Goal: Transaction & Acquisition: Book appointment/travel/reservation

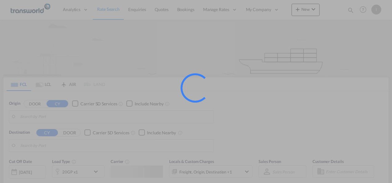
type input "Mundra, INMUN"
type input "[GEOGRAPHIC_DATA], [GEOGRAPHIC_DATA]"
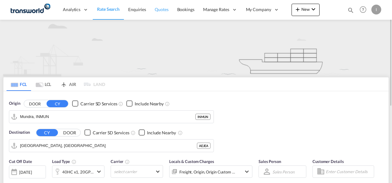
click at [161, 12] on span "Quotes" at bounding box center [162, 9] width 14 height 5
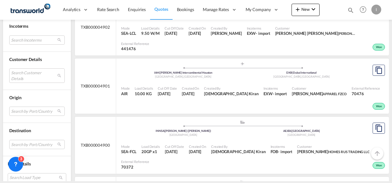
scroll to position [292, 0]
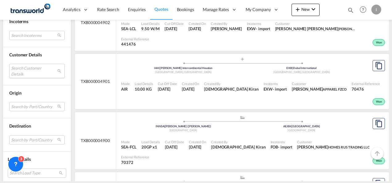
click at [38, 71] on md-select "Search Customer Details user name user [PERSON_NAME] [PERSON_NAME][EMAIL_ADDRES…" at bounding box center [36, 71] width 55 height 14
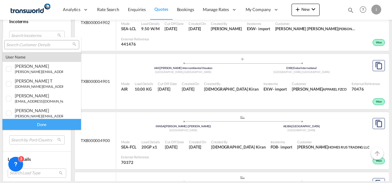
click at [20, 46] on input "search" at bounding box center [39, 45] width 66 height 6
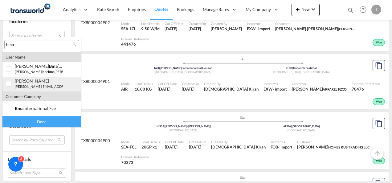
type input "bma"
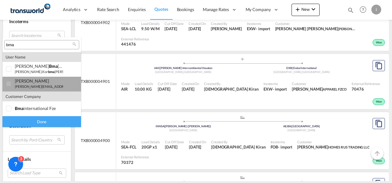
click at [35, 87] on small "[PERSON_NAME][EMAIL_ADDRESS][DOMAIN_NAME]" at bounding box center [56, 86] width 83 height 4
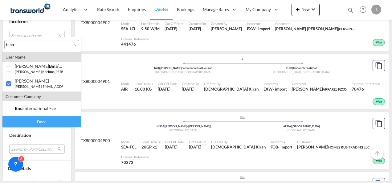
click at [53, 121] on div "Done" at bounding box center [41, 121] width 79 height 11
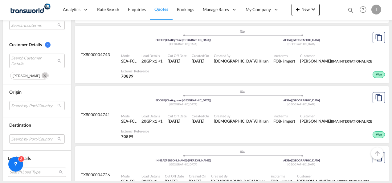
scroll to position [777, 0]
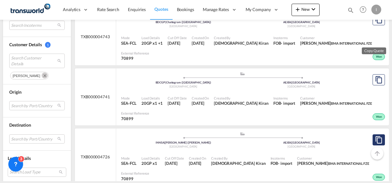
click at [375, 136] on md-icon "assets/icons/custom/copyQuote.svg" at bounding box center [378, 139] width 7 height 7
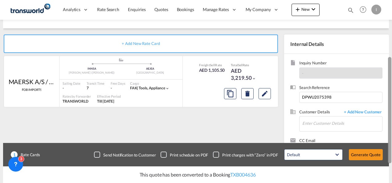
drag, startPoint x: 389, startPoint y: 83, endPoint x: 385, endPoint y: 142, distance: 59.3
click at [385, 142] on md-content "Analytics Reports Dashboard Rate Search Enquiries Quotes Bookings" at bounding box center [196, 91] width 392 height 183
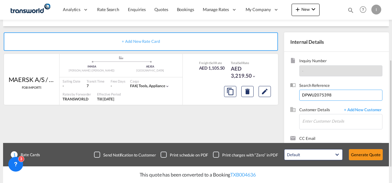
click at [318, 96] on input "DPWU2075398" at bounding box center [340, 95] width 83 height 11
paste input
click at [307, 96] on input at bounding box center [340, 95] width 83 height 11
paste input "LEGU2030584"
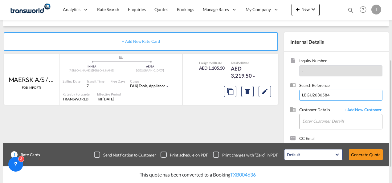
type input "LEGU2030584"
click at [313, 117] on input "Enter Customer Details" at bounding box center [342, 121] width 80 height 14
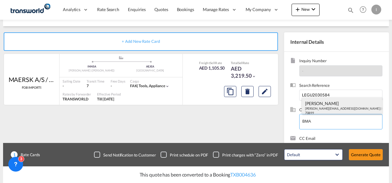
click at [312, 103] on div "[PERSON_NAME] [EMAIL_ADDRESS][DOMAIN_NAME] | BMA INTERNATIONAL FZE | 70899" at bounding box center [342, 107] width 80 height 21
type input "BMA INTERNATIONAL FZE, [PERSON_NAME], [PERSON_NAME][EMAIL_ADDRESS][DOMAIN_NAME]"
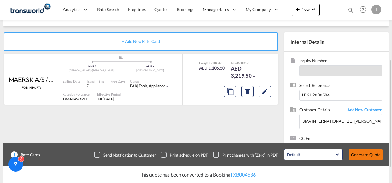
click at [373, 153] on button "Generate Quote" at bounding box center [366, 154] width 34 height 11
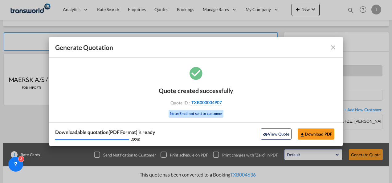
click at [199, 103] on span "TXB000004907" at bounding box center [206, 103] width 31 height 6
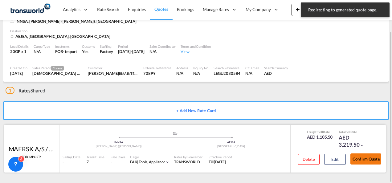
click at [367, 157] on button "Confirm Quote" at bounding box center [366, 159] width 31 height 11
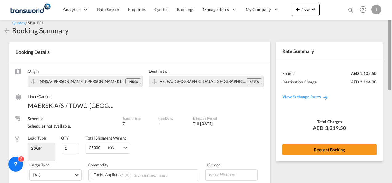
scroll to position [4, 0]
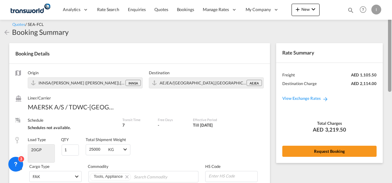
drag, startPoint x: 390, startPoint y: 147, endPoint x: 389, endPoint y: 44, distance: 102.4
click at [389, 44] on div at bounding box center [389, 54] width 3 height 76
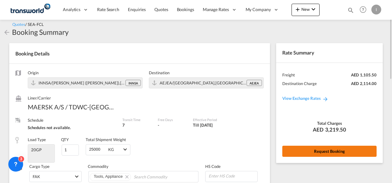
click at [339, 154] on button "Request Booking" at bounding box center [329, 151] width 94 height 11
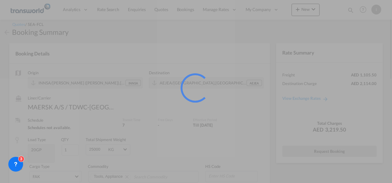
scroll to position [11, 0]
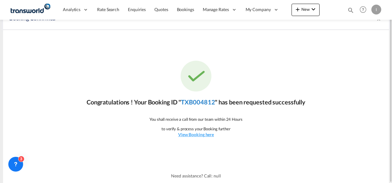
click at [205, 105] on link "TXB004812" at bounding box center [198, 101] width 34 height 7
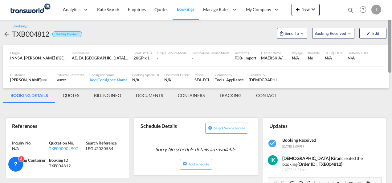
drag, startPoint x: 388, startPoint y: 101, endPoint x: 385, endPoint y: 24, distance: 76.2
click at [385, 24] on md-content "Analytics Reports Dashboard Rate Search Enquiries Quotes Bookings" at bounding box center [196, 91] width 392 height 183
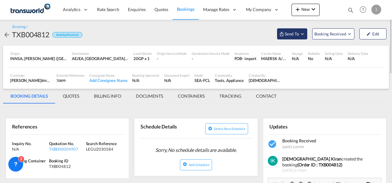
click at [280, 33] on md-icon "Open demo menu" at bounding box center [281, 33] width 5 height 5
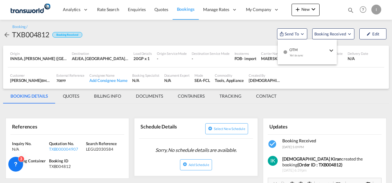
click at [286, 50] on md-icon "icon-checkbox-blank-circle" at bounding box center [285, 52] width 4 height 4
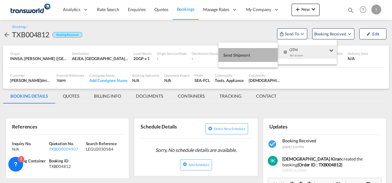
click at [254, 55] on button "Send Shipment" at bounding box center [248, 55] width 59 height 14
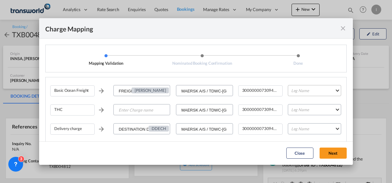
click at [298, 92] on md-select "Leg Name HANDLING ORIGIN VESSEL HANDLING DESTINATION OTHERS TL PICK UP CUSTOMS …" at bounding box center [314, 90] width 53 height 11
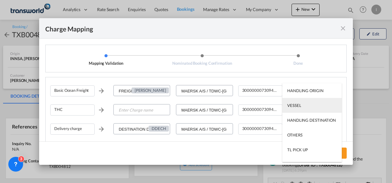
click at [300, 108] on md-option "VESSEL" at bounding box center [312, 105] width 60 height 15
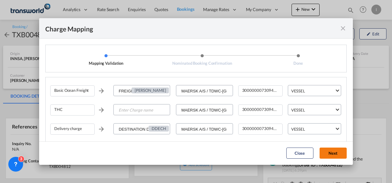
click at [333, 152] on button "Next" at bounding box center [333, 153] width 27 height 11
click at [341, 29] on md-icon "icon-close fg-AAA8AD cursor" at bounding box center [342, 28] width 7 height 7
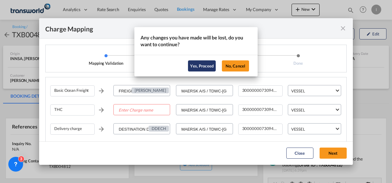
click at [205, 69] on button "Yes, Proceed" at bounding box center [202, 65] width 28 height 11
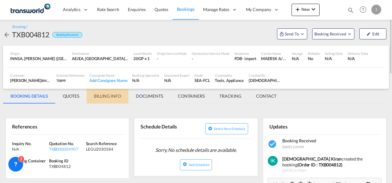
click at [103, 95] on md-tab-item "BILLING INFO" at bounding box center [108, 96] width 42 height 15
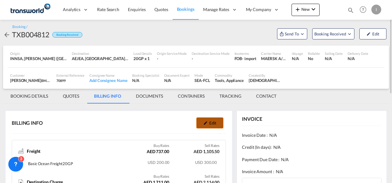
click at [215, 122] on button "Edit" at bounding box center [209, 122] width 27 height 11
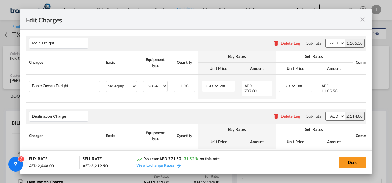
select select "per equipment"
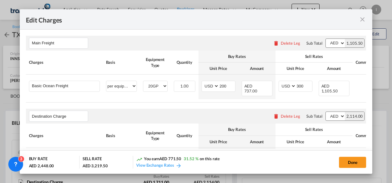
select select "per equipment"
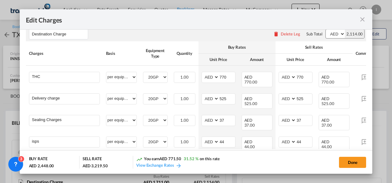
scroll to position [89, 0]
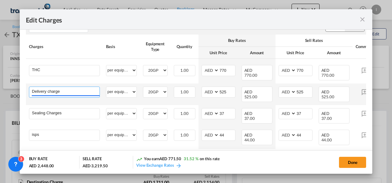
click at [51, 91] on input "Delivery charge" at bounding box center [66, 91] width 68 height 9
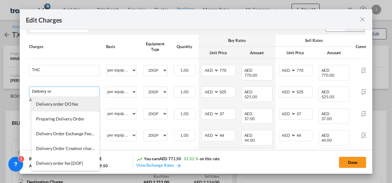
click at [55, 104] on span "Delivery order DO fee" at bounding box center [57, 103] width 42 height 5
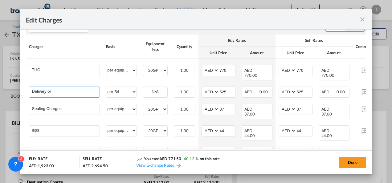
type input "Delivery order DO fee"
select select "per B/L"
type input "0"
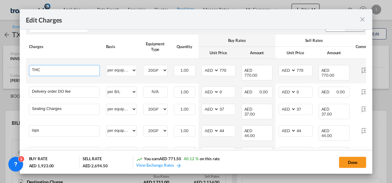
click at [56, 72] on input "THC" at bounding box center [66, 69] width 68 height 9
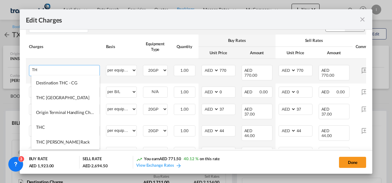
type input "T"
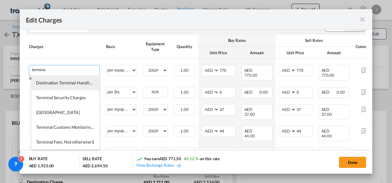
click at [61, 84] on span "Destination Terminal Handling Charges" at bounding box center [73, 82] width 74 height 5
type input "Destination Terminal Handling Charges"
type input "0"
select select "? undefined:undefined ?"
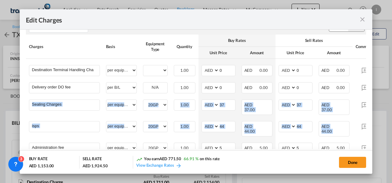
drag, startPoint x: 367, startPoint y: 81, endPoint x: 370, endPoint y: 127, distance: 45.7
click at [370, 127] on md-dialog-content "Main Freight Please enter leg name Leg Name Already Exists Delete Leg Sub Total…" at bounding box center [196, 90] width 353 height 120
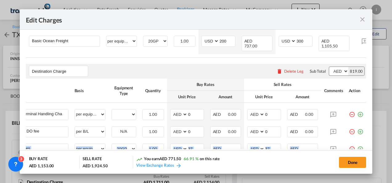
scroll to position [42, 0]
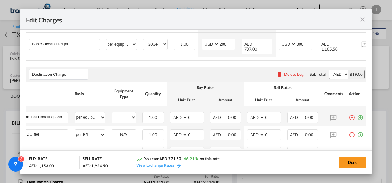
click at [349, 118] on md-icon "icon-minus-circle-outline red-400-fg" at bounding box center [352, 115] width 6 height 6
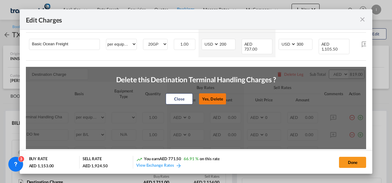
click at [210, 102] on button "Yes, Delete" at bounding box center [212, 98] width 27 height 11
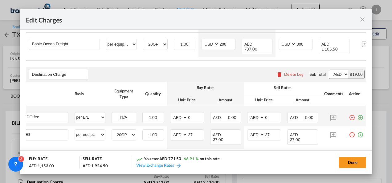
click at [349, 118] on md-icon "icon-minus-circle-outline red-400-fg" at bounding box center [352, 115] width 6 height 6
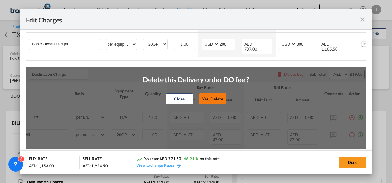
click at [224, 98] on button "Yes, Delete" at bounding box center [212, 98] width 27 height 11
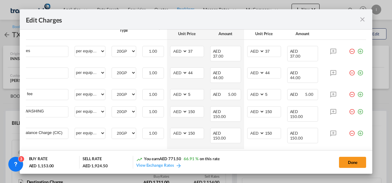
scroll to position [186, 0]
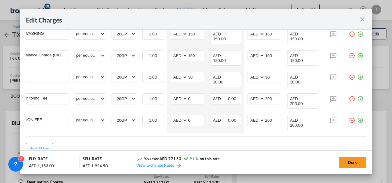
drag, startPoint x: 311, startPoint y: 122, endPoint x: 125, endPoint y: 136, distance: 186.8
click at [125, 136] on md-dialog-content "Main Freight Please enter leg name Leg Name Already Exists Delete Leg Sub Total…" at bounding box center [196, 90] width 353 height 120
click at [356, 159] on button "Done" at bounding box center [352, 162] width 27 height 11
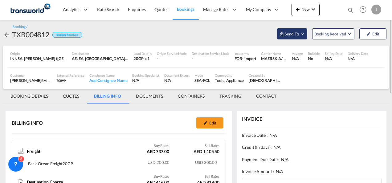
click at [290, 34] on span "Send To" at bounding box center [291, 34] width 15 height 6
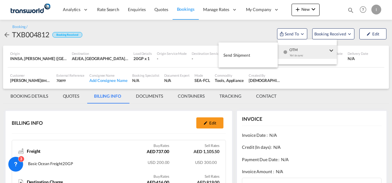
click at [290, 51] on div "Yet to sync" at bounding box center [308, 57] width 38 height 13
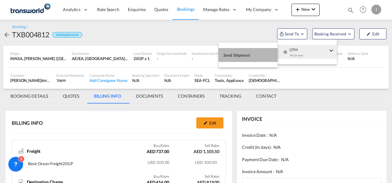
click at [261, 55] on button "Send Shipment" at bounding box center [248, 55] width 59 height 14
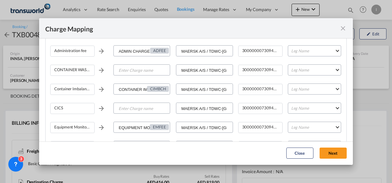
scroll to position [98, 0]
click at [341, 27] on md-icon "icon-close fg-AAA8AD cursor" at bounding box center [342, 28] width 7 height 7
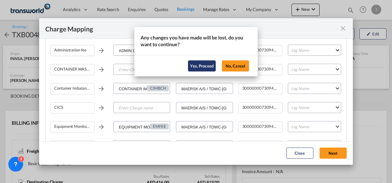
click at [199, 64] on button "Yes, Proceed" at bounding box center [202, 65] width 28 height 11
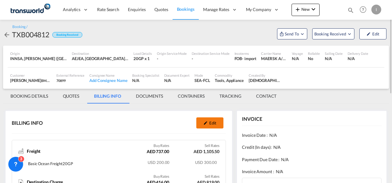
click at [207, 126] on button "Edit" at bounding box center [209, 122] width 27 height 11
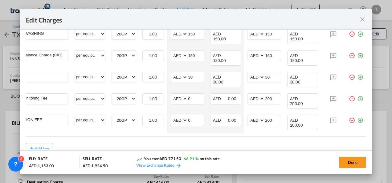
scroll to position [0, 36]
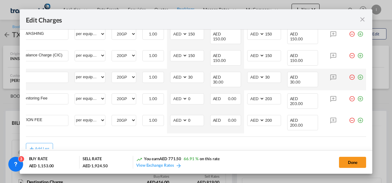
click at [349, 72] on md-icon "icon-minus-circle-outline red-400-fg" at bounding box center [352, 75] width 6 height 6
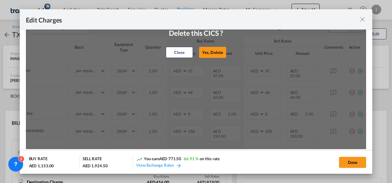
scroll to position [79, 0]
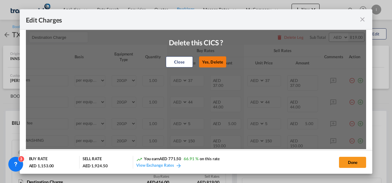
click at [203, 62] on button "Yes, Delete" at bounding box center [212, 61] width 27 height 11
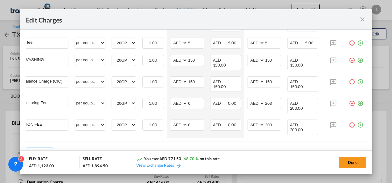
scroll to position [169, 0]
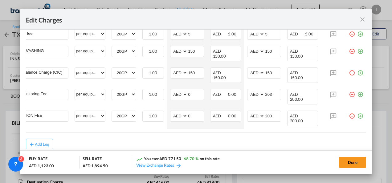
drag, startPoint x: 361, startPoint y: 126, endPoint x: 353, endPoint y: 126, distance: 8.6
click at [353, 126] on md-dialog-content "Main Freight Please enter leg name Leg Name Already Exists Delete Leg Sub Total…" at bounding box center [196, 90] width 353 height 120
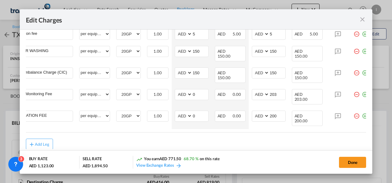
scroll to position [0, 31]
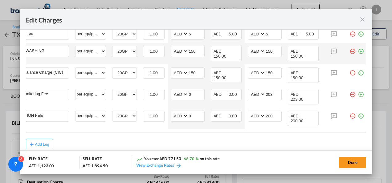
click at [352, 46] on md-icon "icon-minus-circle-outline red-400-fg" at bounding box center [353, 49] width 6 height 6
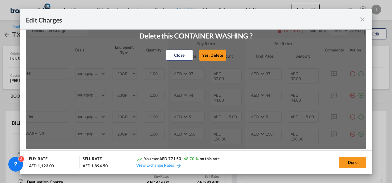
scroll to position [80, 0]
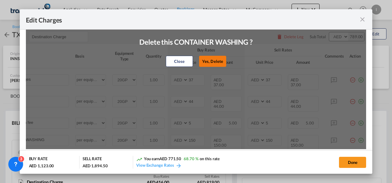
click at [213, 65] on button "Yes, Delete" at bounding box center [212, 61] width 27 height 11
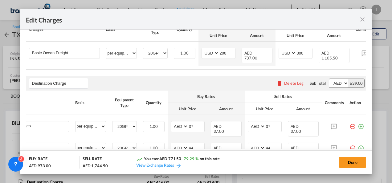
scroll to position [0, 0]
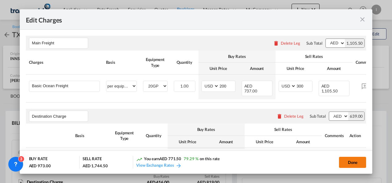
click at [352, 160] on button "Done" at bounding box center [352, 162] width 27 height 11
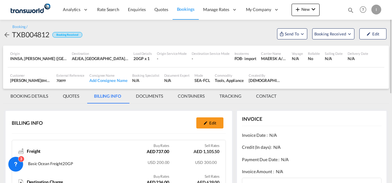
click at [286, 39] on div "Booking / TXB004812 Booking Received Send To Booking Received Edit" at bounding box center [196, 31] width 386 height 27
click at [287, 30] on button "Send To" at bounding box center [292, 33] width 30 height 11
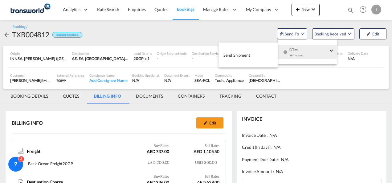
click at [287, 49] on div "button" at bounding box center [285, 54] width 5 height 18
click at [269, 51] on button "Send Shipment" at bounding box center [248, 55] width 59 height 14
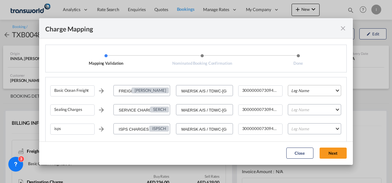
click at [323, 90] on md-select "Leg Name HANDLING ORIGIN VESSEL HANDLING DESTINATION OTHERS TL PICK UP CUSTOMS …" at bounding box center [314, 90] width 53 height 11
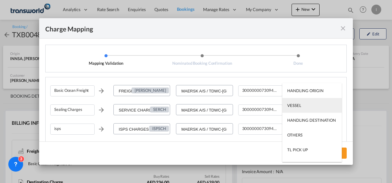
click at [301, 106] on md-option "VESSEL" at bounding box center [312, 105] width 60 height 15
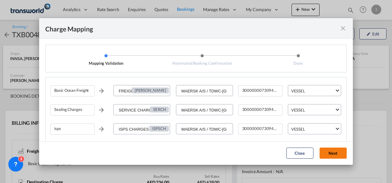
click at [334, 150] on button "Next" at bounding box center [333, 153] width 27 height 11
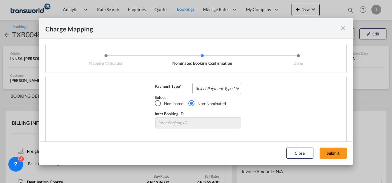
click at [216, 91] on md-select "Select Payment Type COLLECT PREPAID" at bounding box center [216, 88] width 49 height 11
click at [216, 91] on md-option "COLLECT" at bounding box center [216, 88] width 55 height 15
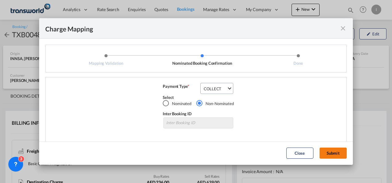
click at [326, 157] on button "Submit" at bounding box center [333, 153] width 27 height 11
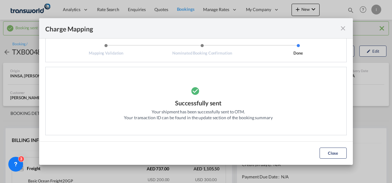
scroll to position [5, 0]
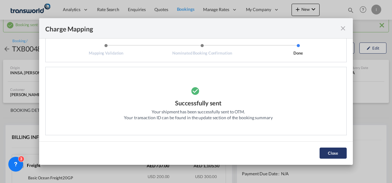
click at [334, 152] on button "Close" at bounding box center [333, 153] width 27 height 11
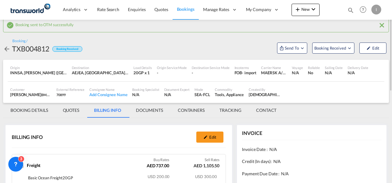
click at [40, 109] on md-tab-item "BOOKING DETAILS" at bounding box center [29, 110] width 52 height 15
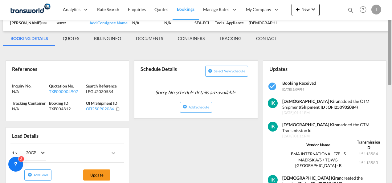
scroll to position [80, 0]
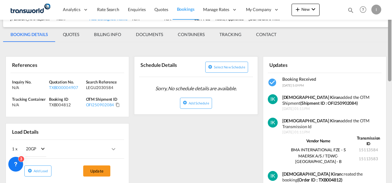
drag, startPoint x: 390, startPoint y: 48, endPoint x: 390, endPoint y: 77, distance: 29.0
click at [390, 77] on div at bounding box center [389, 46] width 3 height 69
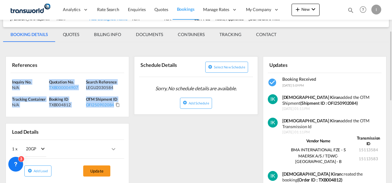
drag, startPoint x: 124, startPoint y: 106, endPoint x: 8, endPoint y: 80, distance: 118.8
click at [8, 80] on div "Inquiry No. N/A Quotation No. TXB000004907 Search Reference LEGU2030584 Trackin…" at bounding box center [67, 95] width 123 height 44
copy div "Inquiry No. N/A Quotation No. TXB000004907 Search Reference LEGU2030584 Trackin…"
click at [162, 13] on link "Quotes" at bounding box center [161, 10] width 22 height 20
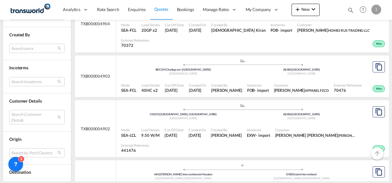
scroll to position [272, 0]
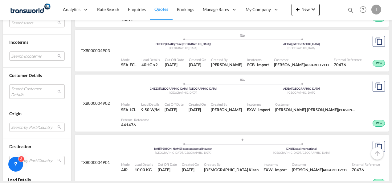
click at [17, 90] on md-select "Search Customer Details user name user [PERSON_NAME] [PERSON_NAME][EMAIL_ADDRES…" at bounding box center [36, 91] width 55 height 14
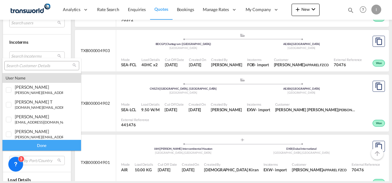
click at [32, 64] on input "search" at bounding box center [39, 66] width 66 height 6
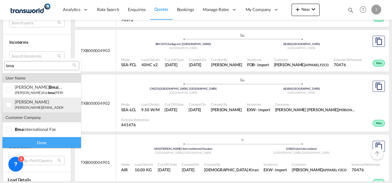
type input "bma"
click at [31, 108] on small "[PERSON_NAME][EMAIL_ADDRESS][DOMAIN_NAME]" at bounding box center [56, 107] width 83 height 4
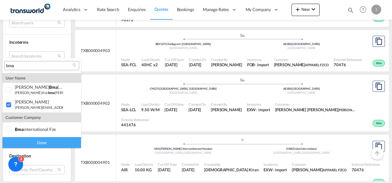
click at [48, 146] on div "Done" at bounding box center [41, 142] width 79 height 11
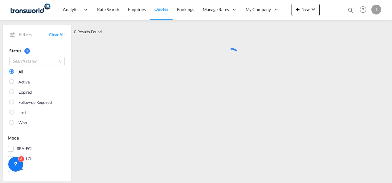
scroll to position [0, 0]
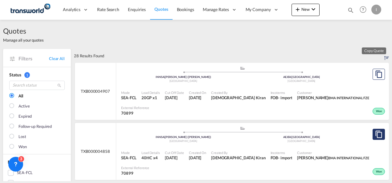
click at [375, 135] on md-icon "assets/icons/custom/copyQuote.svg" at bounding box center [378, 134] width 7 height 7
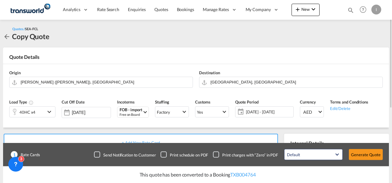
click at [41, 109] on div "40HC x4" at bounding box center [28, 112] width 36 height 10
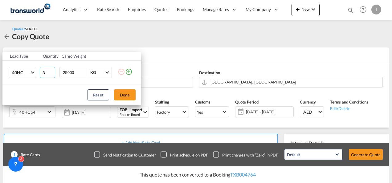
click at [51, 73] on input "3" at bounding box center [47, 72] width 15 height 11
click at [51, 73] on input "2" at bounding box center [47, 72] width 15 height 11
type input "1"
click at [51, 73] on input "1" at bounding box center [47, 72] width 15 height 11
click at [121, 96] on button "Done" at bounding box center [125, 94] width 22 height 11
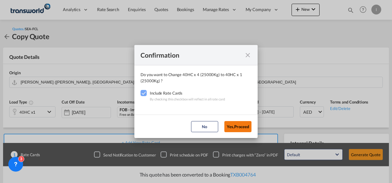
click at [232, 129] on button "Yes,Proceed" at bounding box center [237, 126] width 27 height 11
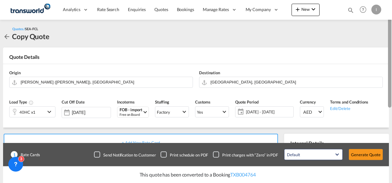
drag, startPoint x: 390, startPoint y: 73, endPoint x: 392, endPoint y: 140, distance: 66.9
click at [392, 140] on div at bounding box center [391, 91] width 1 height 181
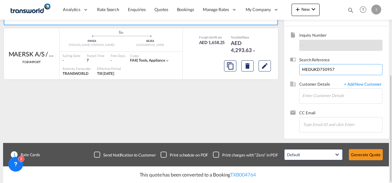
click at [310, 67] on input "MEDUKD750957" at bounding box center [340, 69] width 83 height 11
paste input
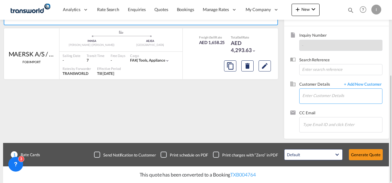
paste input "DPWU9055120"
type input "DPWU9055120"
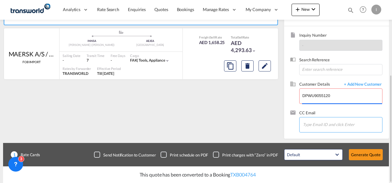
click at [310, 124] on input "Chips input." at bounding box center [334, 124] width 62 height 13
click at [289, 125] on div "Inquiry Number - Search Reference Customer Details + Add New Customer Enter Cus…" at bounding box center [336, 82] width 105 height 113
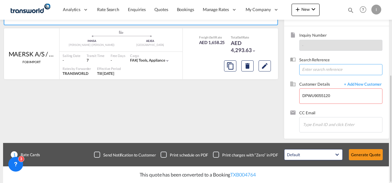
click at [311, 65] on input at bounding box center [340, 69] width 83 height 11
paste input "DPWU9055120"
type input "DPWU9055120"
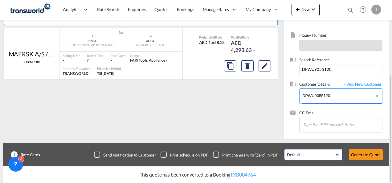
click at [311, 94] on input "DPWU9055120" at bounding box center [342, 96] width 80 height 14
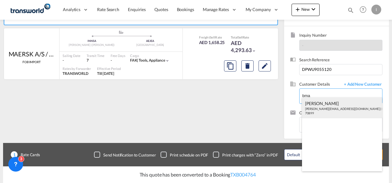
click at [316, 112] on div "[PERSON_NAME] [EMAIL_ADDRESS][DOMAIN_NAME] | BMA INTERNATIONAL FZE | 70899" at bounding box center [342, 107] width 80 height 21
type input "BMA INTERNATIONAL FZE, [PERSON_NAME], [PERSON_NAME][EMAIL_ADDRESS][DOMAIN_NAME]"
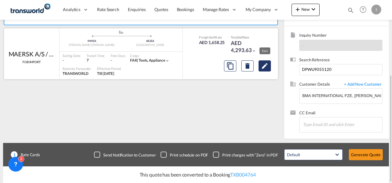
click at [265, 65] on md-icon "Edit" at bounding box center [264, 65] width 7 height 7
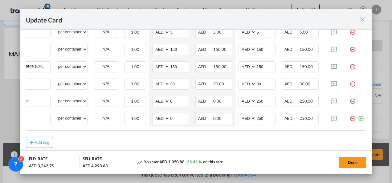
scroll to position [0, 51]
click at [351, 79] on md-icon "icon-minus-circle-outline red-400-fg" at bounding box center [352, 82] width 6 height 6
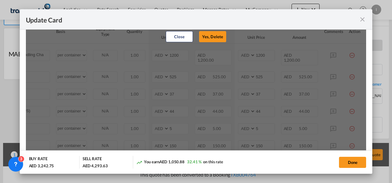
scroll to position [217, 0]
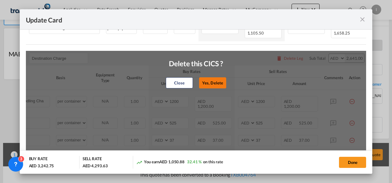
click at [202, 77] on button "Yes, Delete" at bounding box center [212, 82] width 27 height 11
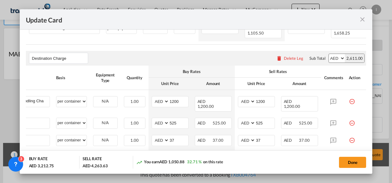
type input "Equipment Monitoring Fee"
type input "0"
type input "250"
type input "CONSOLIDATION FEE"
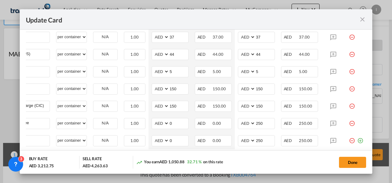
scroll to position [327, 0]
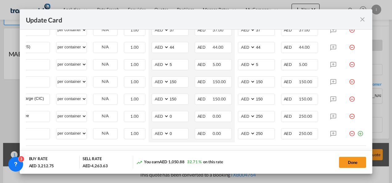
drag, startPoint x: 351, startPoint y: 138, endPoint x: 277, endPoint y: 148, distance: 75.0
click at [277, 148] on rate-modification "Main Freight Please enter leg name Leg Name Already Exists Delete Leg Sub Total…" at bounding box center [196, 12] width 341 height 302
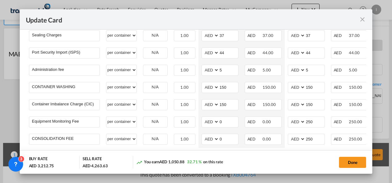
scroll to position [0, 55]
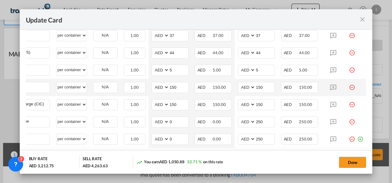
click at [349, 82] on md-icon "icon-minus-circle-outline red-400-fg" at bounding box center [352, 85] width 6 height 6
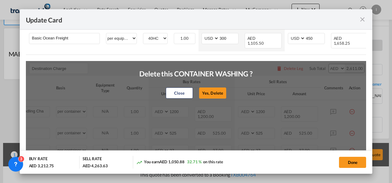
scroll to position [190, 0]
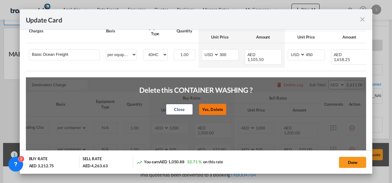
click at [218, 110] on button "Yes, Delete" at bounding box center [212, 109] width 27 height 11
type input "Container Imbalance Charge (CIC)"
type input "Equipment Monitoring Fee"
type input "0"
type input "250"
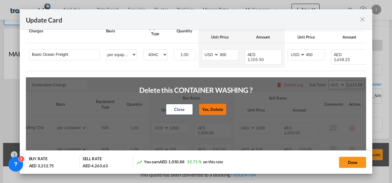
type input "CONSOLIDATION FEE"
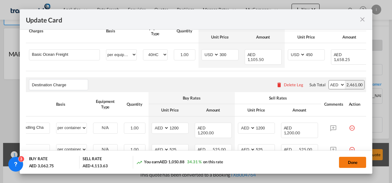
click at [358, 168] on button "Done" at bounding box center [352, 162] width 27 height 11
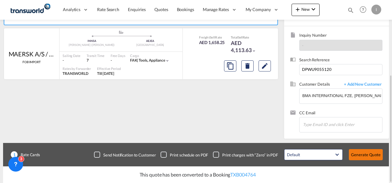
click at [357, 156] on button "Generate Quote" at bounding box center [366, 154] width 34 height 11
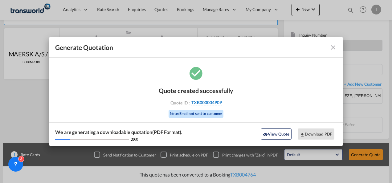
click at [216, 102] on span "TXB000004909" at bounding box center [206, 103] width 31 height 6
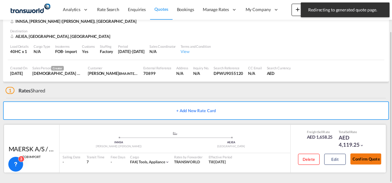
click at [365, 158] on button "Confirm Quote" at bounding box center [366, 159] width 31 height 11
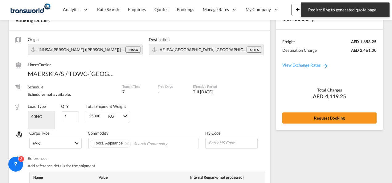
scroll to position [250, 0]
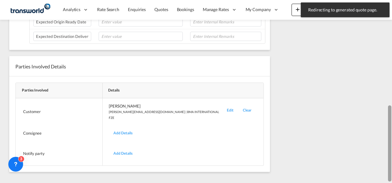
drag, startPoint x: 392, startPoint y: 138, endPoint x: 391, endPoint y: 96, distance: 42.5
click at [391, 96] on div at bounding box center [391, 91] width 1 height 181
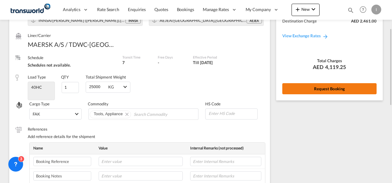
click at [348, 89] on button "Request Booking" at bounding box center [329, 88] width 94 height 11
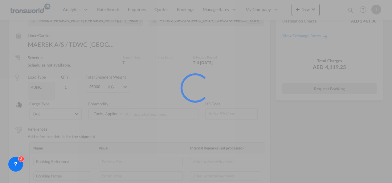
scroll to position [11, 0]
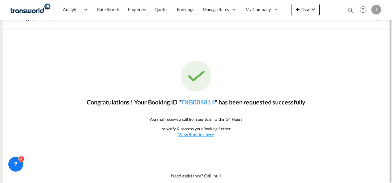
click at [202, 105] on p "Congratulations ! Your Booking ID " TXB004814 " has been requested successfully" at bounding box center [196, 102] width 219 height 9
click at [198, 100] on link "TXB004814" at bounding box center [198, 101] width 34 height 7
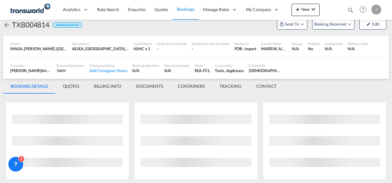
scroll to position [195, 0]
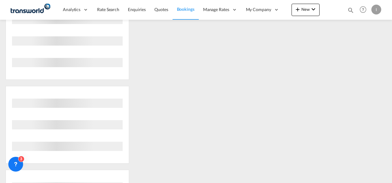
click at [198, 100] on div "References Inquiry No. N/A Quotation No. TXB000004909 Search Reference DPWU9055…" at bounding box center [196, 124] width 386 height 423
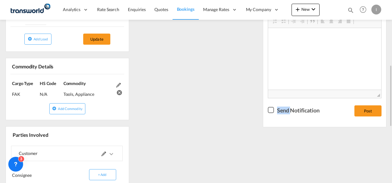
click at [198, 100] on div "References Inquiry No. N/A Quotation No. TXB000004909 Search Reference DPWU9055…" at bounding box center [196, 82] width 386 height 339
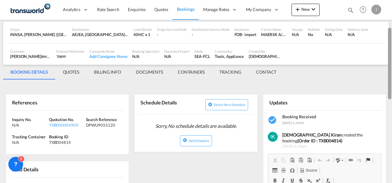
scroll to position [16, 0]
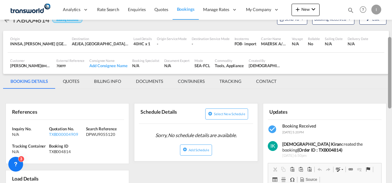
drag, startPoint x: 391, startPoint y: 111, endPoint x: 392, endPoint y: 41, distance: 70.0
click at [392, 41] on html "Analytics Reports Dashboard Rate Search Enquiries Quotes" at bounding box center [196, 91] width 392 height 183
click at [295, 21] on span "Send To" at bounding box center [291, 19] width 15 height 6
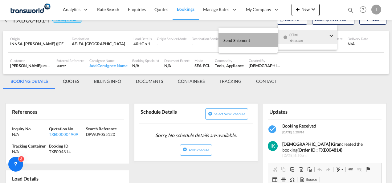
click at [250, 43] on span "Send Shipment" at bounding box center [237, 40] width 27 height 10
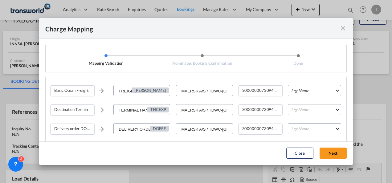
click at [291, 88] on md-select "Leg Name HANDLING ORIGIN VESSEL HANDLING DESTINATION OTHERS TL PICK UP CUSTOMS …" at bounding box center [314, 90] width 53 height 11
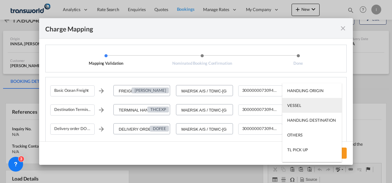
click at [297, 103] on div "VESSEL" at bounding box center [294, 106] width 14 height 6
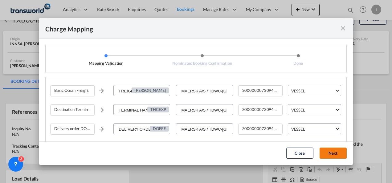
click at [334, 157] on button "Next" at bounding box center [333, 153] width 27 height 11
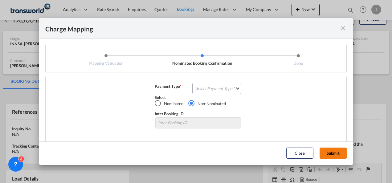
click at [326, 149] on button "Submit" at bounding box center [333, 153] width 27 height 11
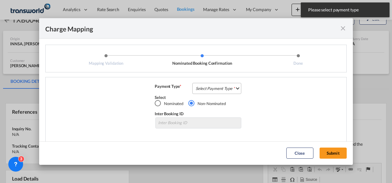
click at [226, 92] on md-select "Select Payment Type COLLECT PREPAID" at bounding box center [216, 88] width 49 height 11
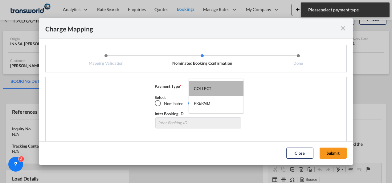
click at [226, 92] on md-option "COLLECT" at bounding box center [216, 88] width 55 height 15
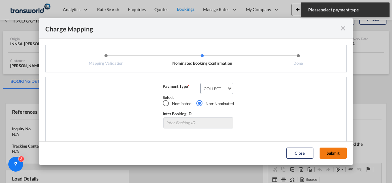
click at [332, 150] on button "Submit" at bounding box center [333, 153] width 27 height 11
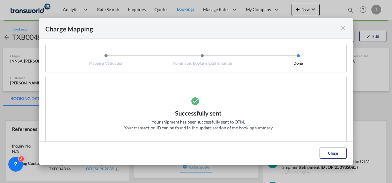
scroll to position [19, 0]
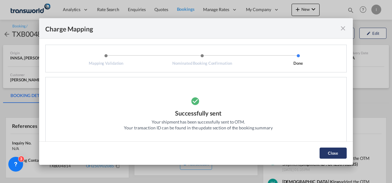
click at [329, 155] on button "Close" at bounding box center [333, 153] width 27 height 11
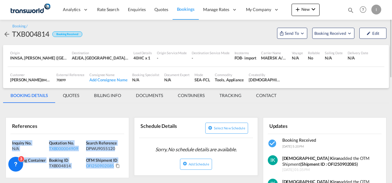
drag, startPoint x: 122, startPoint y: 166, endPoint x: 4, endPoint y: 142, distance: 120.5
copy div "Inquiry No. N/A Quotation No. TXB000004909 Search Reference DPWU9055120 Trackin…"
click at [316, 13] on md-icon "icon-chevron-down" at bounding box center [313, 9] width 7 height 7
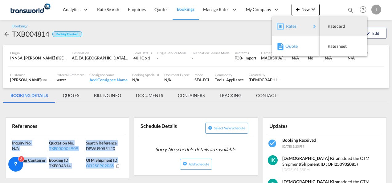
click at [292, 45] on span "Quote" at bounding box center [288, 46] width 7 height 12
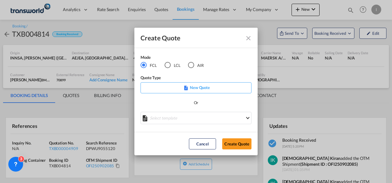
click at [175, 67] on md-radio-button "LCL" at bounding box center [173, 65] width 16 height 7
click at [238, 144] on button "Create Quote" at bounding box center [236, 143] width 29 height 11
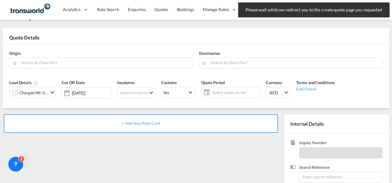
scroll to position [87, 0]
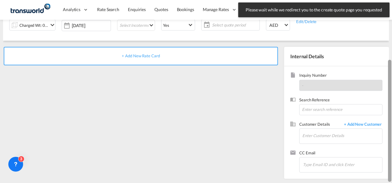
drag, startPoint x: 392, startPoint y: 99, endPoint x: 392, endPoint y: 30, distance: 69.7
click at [392, 30] on div at bounding box center [391, 92] width 1 height 181
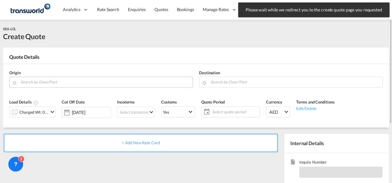
click at [154, 82] on input "Search by Door/Port" at bounding box center [105, 82] width 169 height 11
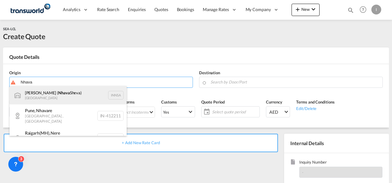
click at [83, 93] on div "[PERSON_NAME] ( [PERSON_NAME]) [GEOGRAPHIC_DATA] INNSA" at bounding box center [68, 95] width 117 height 18
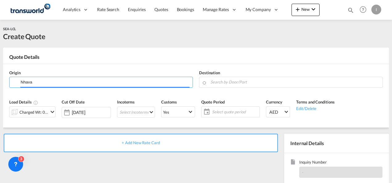
type input "[PERSON_NAME] ([PERSON_NAME]), [GEOGRAPHIC_DATA]"
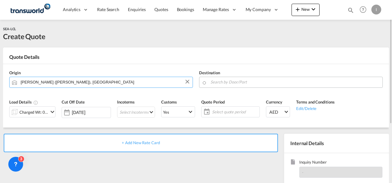
click at [216, 80] on input "Search by Door/Port" at bounding box center [295, 82] width 169 height 11
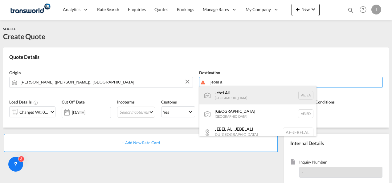
click at [224, 96] on div "Jebel A li [GEOGRAPHIC_DATA] [GEOGRAPHIC_DATA]" at bounding box center [257, 95] width 117 height 18
type input "[GEOGRAPHIC_DATA], [GEOGRAPHIC_DATA]"
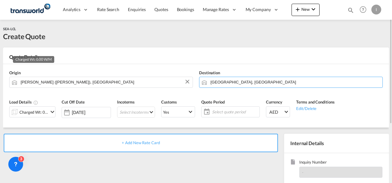
click at [31, 112] on div "Charged Wt: 0.00 W/M" at bounding box center [33, 112] width 29 height 9
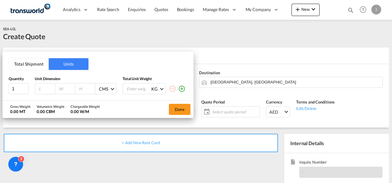
click at [33, 67] on button "Total Shipment" at bounding box center [29, 64] width 40 height 12
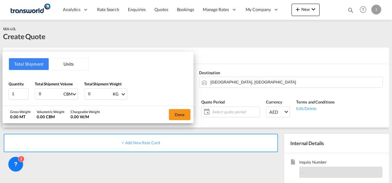
click at [44, 94] on input "0" at bounding box center [50, 94] width 25 height 10
type input "2"
click at [90, 96] on input "0" at bounding box center [100, 94] width 25 height 10
type input "800"
click at [179, 114] on button "Done" at bounding box center [180, 114] width 22 height 11
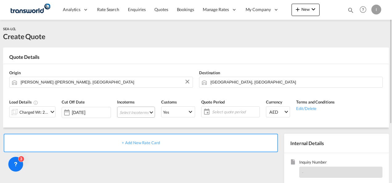
click at [137, 109] on md-select "Select Incoterms CIF - export Cost,Insurance and Freight DPU - import Delivery …" at bounding box center [136, 112] width 38 height 11
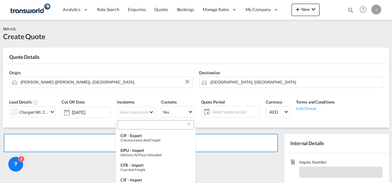
click at [131, 123] on input "search" at bounding box center [153, 125] width 68 height 6
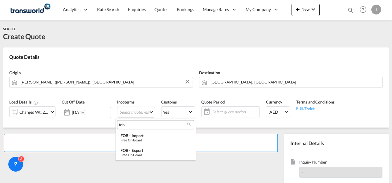
click at [139, 126] on input "fob" at bounding box center [153, 125] width 68 height 6
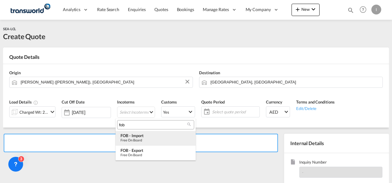
type input "fob"
click at [138, 139] on div "Free on Board" at bounding box center [156, 140] width 70 height 4
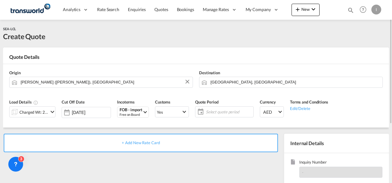
click at [247, 118] on div "Quote Period Select quote period Select quote period September January February…" at bounding box center [224, 110] width 65 height 29
click at [241, 117] on div "Select quote period Select quote period September January February March April …" at bounding box center [224, 111] width 59 height 11
click at [218, 112] on span "Select quote period" at bounding box center [229, 112] width 46 height 6
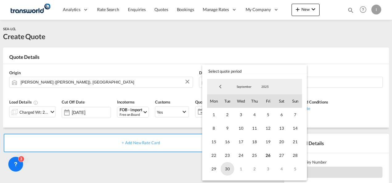
click at [223, 166] on span "30" at bounding box center [228, 169] width 14 height 14
click at [185, 173] on md-backdrop at bounding box center [196, 91] width 392 height 183
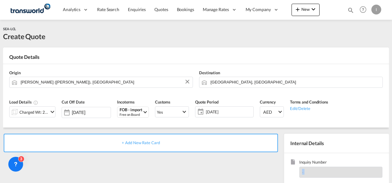
drag, startPoint x: 392, startPoint y: 92, endPoint x: 393, endPoint y: 155, distance: 63.2
click at [392, 155] on html "Analytics Reports Dashboard Rate Search Enquiries Quotes" at bounding box center [196, 91] width 392 height 183
drag, startPoint x: 393, startPoint y: 155, endPoint x: 392, endPoint y: 92, distance: 62.9
click at [392, 92] on div at bounding box center [391, 91] width 1 height 181
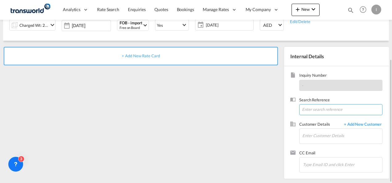
click at [314, 110] on input at bounding box center [340, 109] width 83 height 11
paste input "TWI 21948"
type input "TWI 21948"
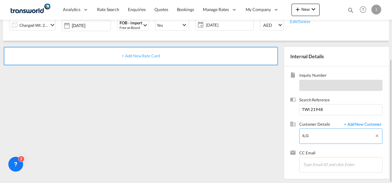
click at [330, 135] on body "Analytics Reports Dashboard Rate Search Enquiries Quotes Bookings" at bounding box center [196, 91] width 392 height 183
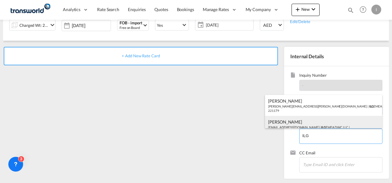
click at [306, 120] on div "[PERSON_NAME] [EMAIL_ADDRESS][DOMAIN_NAME] | ILG EMEA DWC LLC | 221179" at bounding box center [323, 126] width 117 height 21
type input "ILG EMEA DWC LLC, [PERSON_NAME], [EMAIL_ADDRESS][DOMAIN_NAME]"
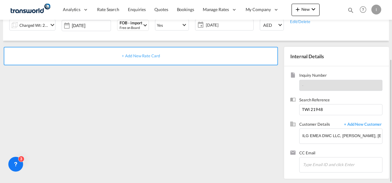
click at [149, 59] on div "+ Add New Rate Card" at bounding box center [141, 56] width 274 height 18
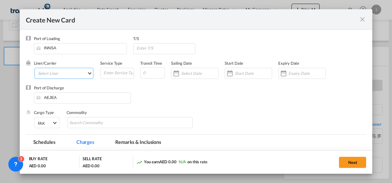
click at [77, 74] on md-select "Select Liner 2HM LOGISTICS D.O.O. / TDWC-CAPODISTRI 2HM LOGISTICS D.O.O. / TDWC…" at bounding box center [64, 73] width 59 height 11
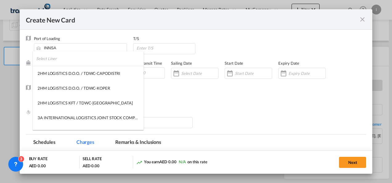
click at [51, 59] on input "search" at bounding box center [90, 58] width 108 height 15
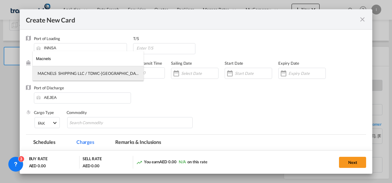
type input "Macnels"
click at [59, 73] on div "MACNELS SHIPPING LLC / TDWC-[GEOGRAPHIC_DATA]" at bounding box center [88, 74] width 101 height 6
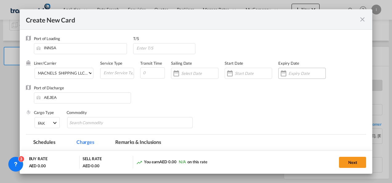
click at [304, 72] on input "Create New Card ..." at bounding box center [307, 73] width 37 height 5
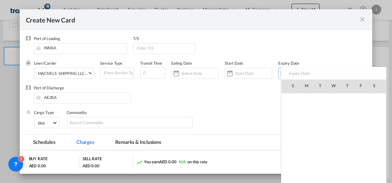
scroll to position [142809, 0]
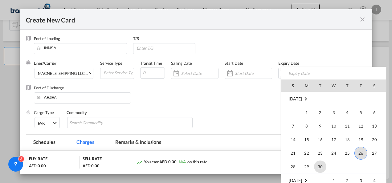
click at [318, 165] on span "30" at bounding box center [320, 167] width 12 height 12
type input "[DATE]"
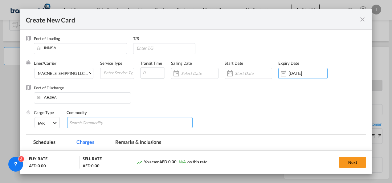
click at [140, 118] on md-chips-wrap "Chips container with autocompletion. Enter the text area, type text to search, …" at bounding box center [130, 122] width 126 height 11
type input "General Cargo"
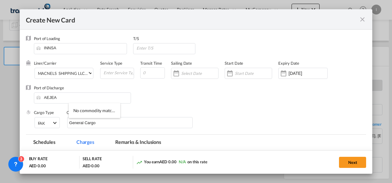
click at [188, 105] on div "Port of Discharge [GEOGRAPHIC_DATA]" at bounding box center [196, 97] width 341 height 25
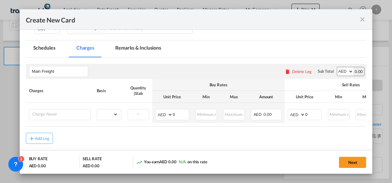
scroll to position [103, 0]
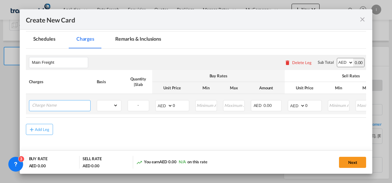
click at [76, 105] on input "Charge Name" at bounding box center [61, 105] width 58 height 9
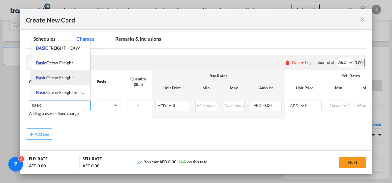
click at [63, 76] on span "Basic Ocean Freight" at bounding box center [54, 77] width 37 height 5
type input "Basic Ocean Freight"
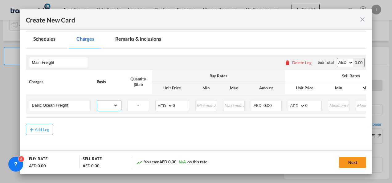
click at [117, 104] on select "gross_weight volumetric_weight per_shipment per_bl per_km per_hawb per_kg flat …" at bounding box center [107, 106] width 21 height 10
select select "per_shipment"
click at [97, 101] on select "gross_weight volumetric_weight per_shipment per_bl per_km per_hawb per_kg flat …" at bounding box center [107, 106] width 21 height 10
click at [177, 102] on input "0" at bounding box center [181, 105] width 16 height 9
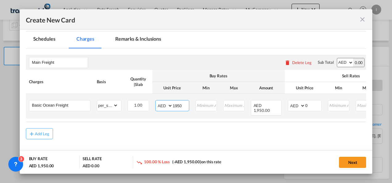
type input "1950"
click at [305, 107] on div "Create New Card ..." at bounding box center [305, 106] width 0 height 10
click at [305, 101] on div "Create New Card ..." at bounding box center [305, 106] width 0 height 10
click at [310, 106] on input "0" at bounding box center [314, 105] width 16 height 9
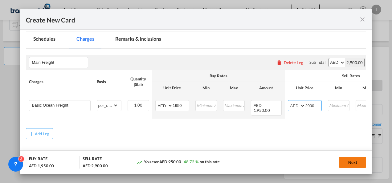
type input "2900"
click at [348, 161] on button "Next" at bounding box center [352, 162] width 27 height 11
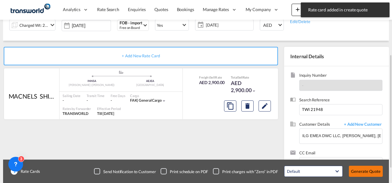
click at [359, 171] on button "Generate Quote" at bounding box center [366, 171] width 34 height 11
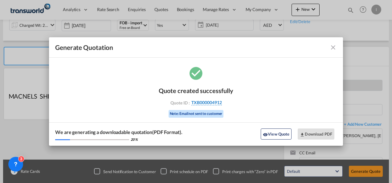
click at [204, 103] on span "TXB000004912" at bounding box center [206, 103] width 31 height 6
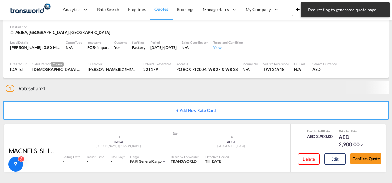
scroll to position [38, 0]
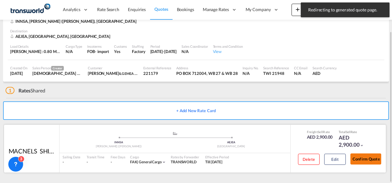
click at [366, 161] on button "Confirm Quote" at bounding box center [366, 159] width 31 height 11
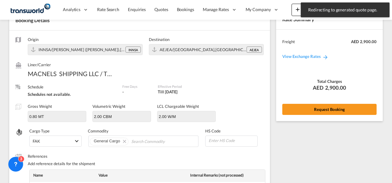
scroll to position [248, 0]
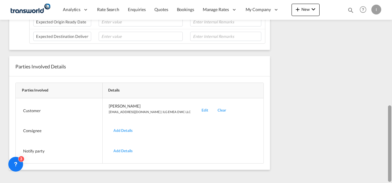
drag, startPoint x: 392, startPoint y: 138, endPoint x: 391, endPoint y: 33, distance: 105.7
click at [391, 33] on div at bounding box center [391, 92] width 1 height 181
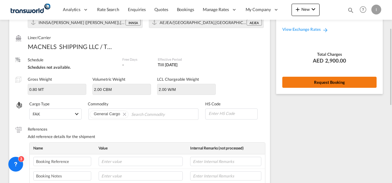
click at [334, 82] on button "Request Booking" at bounding box center [329, 82] width 94 height 11
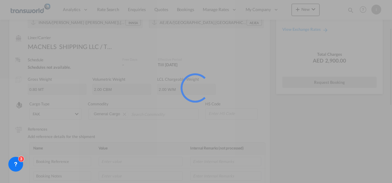
scroll to position [11, 0]
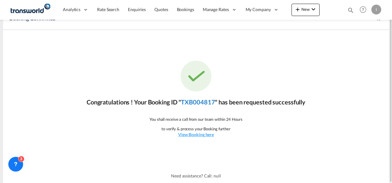
click at [202, 101] on link "TXB004817" at bounding box center [198, 101] width 34 height 7
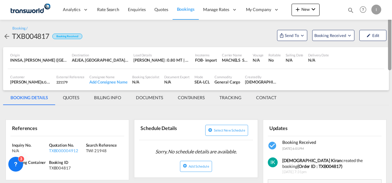
drag, startPoint x: 388, startPoint y: 124, endPoint x: 388, endPoint y: 23, distance: 101.4
click at [388, 23] on div at bounding box center [389, 35] width 3 height 69
click at [284, 35] on md-icon "Open demo menu" at bounding box center [281, 35] width 5 height 5
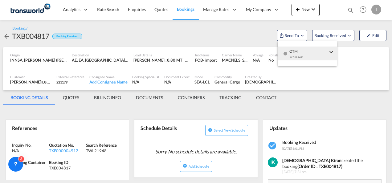
click at [287, 53] on md-icon "icon-checkbox-blank-circle" at bounding box center [285, 53] width 4 height 4
click at [248, 59] on span "Send Shipment" at bounding box center [237, 57] width 27 height 10
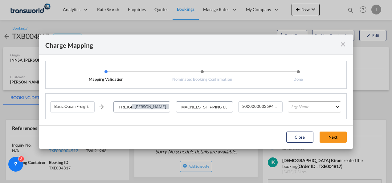
click at [311, 104] on md-select "Leg Name HANDLING ORIGIN VESSEL HANDLING DESTINATION OTHERS TL PICK UP CUSTOMS …" at bounding box center [314, 106] width 53 height 11
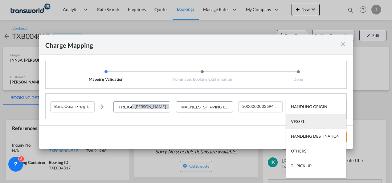
click at [305, 124] on md-option "VESSEL" at bounding box center [316, 121] width 60 height 15
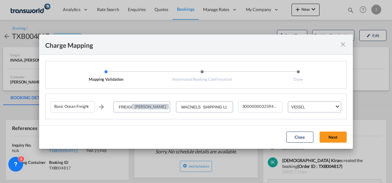
click at [336, 131] on md-dialog-actions "Close Next" at bounding box center [196, 136] width 314 height 23
click at [334, 136] on button "Next" at bounding box center [333, 137] width 27 height 11
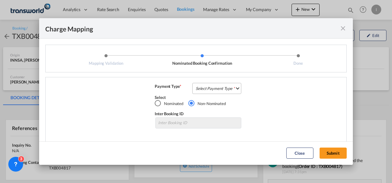
click at [228, 89] on md-select "Select Payment Type COLLECT PREPAID" at bounding box center [216, 88] width 49 height 11
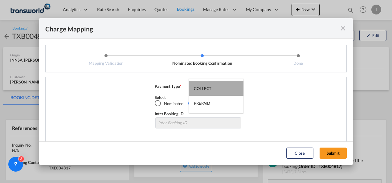
click at [217, 94] on md-option "COLLECT" at bounding box center [216, 88] width 55 height 15
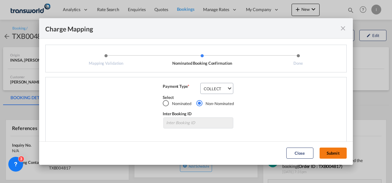
click at [339, 154] on button "Submit" at bounding box center [333, 153] width 27 height 11
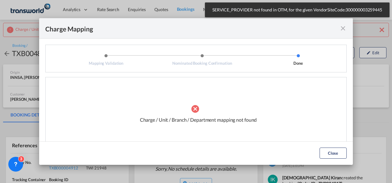
click at [343, 28] on md-icon "icon-close fg-AAA8AD cursor" at bounding box center [342, 28] width 7 height 7
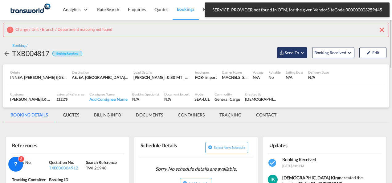
click at [300, 51] on md-icon "Open demo menu" at bounding box center [303, 53] width 6 height 6
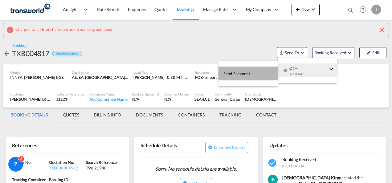
click at [262, 76] on button "Send Shipment" at bounding box center [248, 74] width 59 height 14
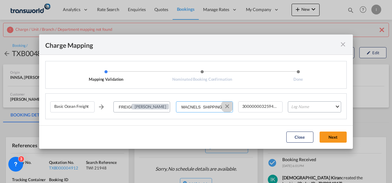
click at [226, 104] on button "Clear Input" at bounding box center [227, 106] width 9 height 9
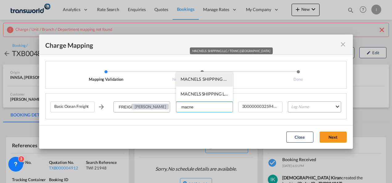
click at [213, 78] on span "MACNELS SHIPPING LLC / TDWC-[GEOGRAPHIC_DATA]" at bounding box center [236, 78] width 111 height 5
type input "MACNELS SHIPPING LLC / TDWC-[GEOGRAPHIC_DATA]"
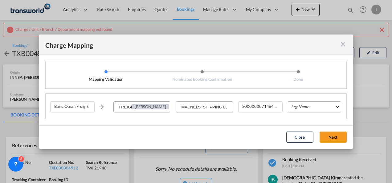
click at [308, 108] on md-select "Leg Name HANDLING ORIGIN VESSEL HANDLING DESTINATION OTHERS TL PICK UP CUSTOMS …" at bounding box center [314, 106] width 53 height 11
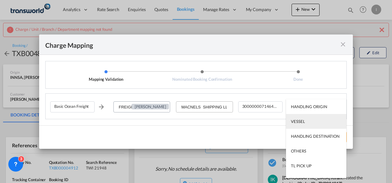
click at [302, 122] on div "VESSEL" at bounding box center [298, 122] width 14 height 6
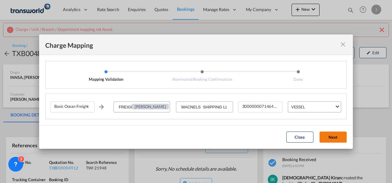
click at [331, 134] on button "Next" at bounding box center [333, 137] width 27 height 11
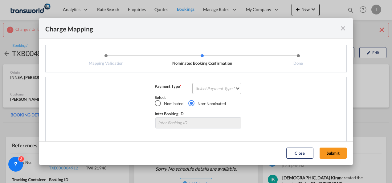
click at [219, 94] on md-select "Select Payment Type COLLECT PREPAID" at bounding box center [216, 88] width 49 height 11
click at [219, 94] on md-option "COLLECT" at bounding box center [216, 88] width 55 height 15
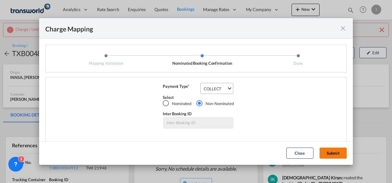
click at [335, 149] on button "Submit" at bounding box center [333, 153] width 27 height 11
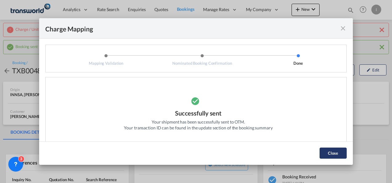
click at [334, 151] on button "Close" at bounding box center [333, 153] width 27 height 11
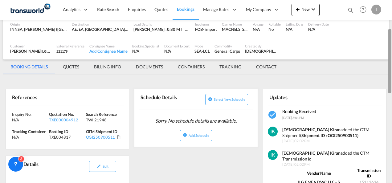
scroll to position [71, 0]
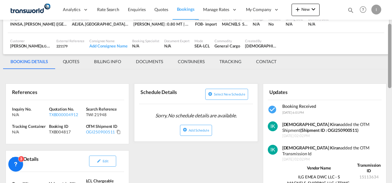
drag, startPoint x: 391, startPoint y: 51, endPoint x: 390, endPoint y: 76, distance: 25.0
click at [390, 76] on div at bounding box center [389, 56] width 3 height 64
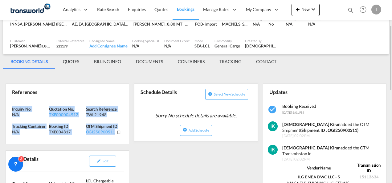
drag, startPoint x: 124, startPoint y: 133, endPoint x: 2, endPoint y: 106, distance: 125.0
copy div "Inquiry No. N/A Quotation No. TXB000004912 Search Reference TWI 21948 Tracking …"
click at [159, 11] on span "Quotes" at bounding box center [161, 9] width 14 height 5
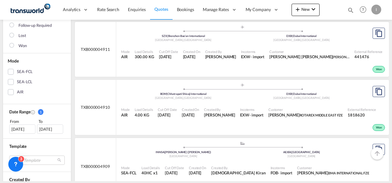
scroll to position [106, 0]
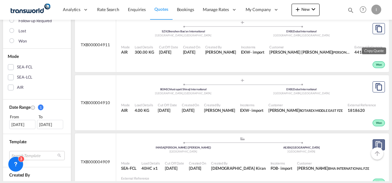
click at [375, 141] on md-icon "assets/icons/custom/copyQuote.svg" at bounding box center [378, 144] width 7 height 7
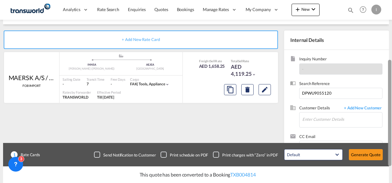
drag, startPoint x: 388, startPoint y: 50, endPoint x: 385, endPoint y: 111, distance: 61.1
click at [385, 111] on md-content "Analytics Reports Dashboard Rate Search Enquiries Quotes Bookings" at bounding box center [196, 91] width 392 height 183
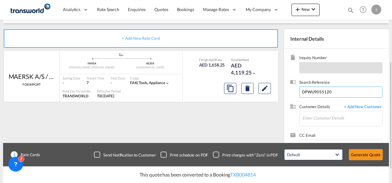
click at [310, 90] on input "DPWU9055120" at bounding box center [340, 92] width 83 height 11
paste input "65093"
type input "DPWU9065093"
click at [317, 121] on input "Enter Customer Details" at bounding box center [342, 118] width 80 height 14
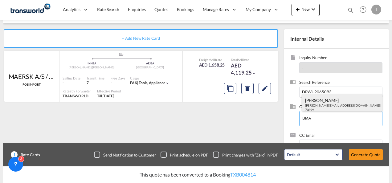
click at [309, 105] on div "[PERSON_NAME] [EMAIL_ADDRESS][DOMAIN_NAME] | BMA INTERNATIONAL FZE | 70899" at bounding box center [342, 104] width 80 height 21
type input "BMA INTERNATIONAL FZE, [PERSON_NAME], [PERSON_NAME][EMAIL_ADDRESS][DOMAIN_NAME]"
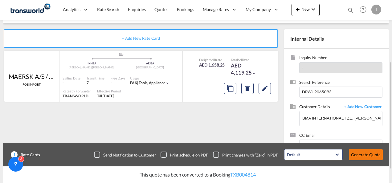
click at [358, 155] on button "Generate Quote" at bounding box center [366, 154] width 34 height 11
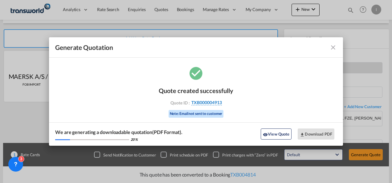
click at [218, 101] on span "TXB000004913" at bounding box center [206, 103] width 31 height 6
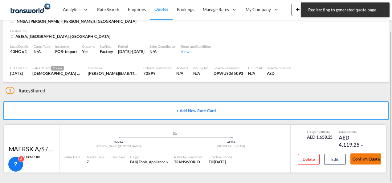
click at [371, 160] on button "Confirm Quote" at bounding box center [366, 159] width 31 height 11
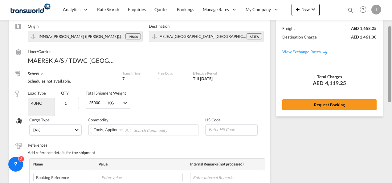
scroll to position [50, 0]
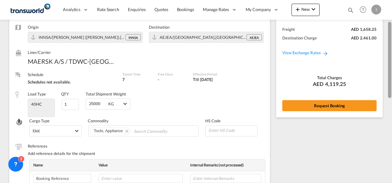
drag, startPoint x: 390, startPoint y: 133, endPoint x: 387, endPoint y: 50, distance: 83.3
click at [387, 50] on md-content "Analytics Reports Dashboard Rate Search Enquiries Quotes Bookings" at bounding box center [196, 91] width 392 height 183
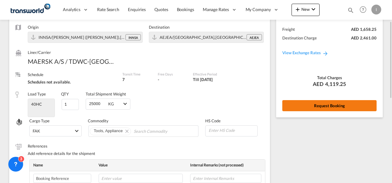
click at [326, 106] on button "Request Booking" at bounding box center [329, 105] width 94 height 11
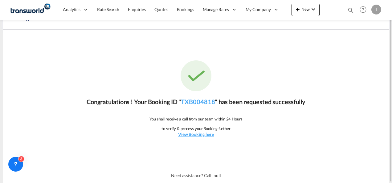
scroll to position [11, 0]
click at [205, 102] on link "TXB004818" at bounding box center [198, 101] width 34 height 7
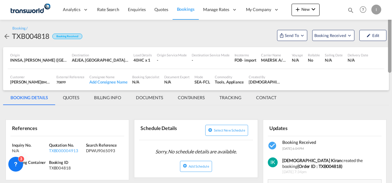
drag, startPoint x: 390, startPoint y: 107, endPoint x: 386, endPoint y: 23, distance: 83.4
click at [386, 23] on md-content "Analytics Reports Dashboard Rate Search Enquiries Quotes Bookings" at bounding box center [196, 91] width 392 height 183
click at [300, 37] on md-icon "Open demo menu" at bounding box center [303, 36] width 6 height 6
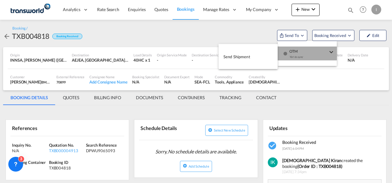
click at [303, 47] on span "OTM" at bounding box center [308, 50] width 38 height 6
click at [258, 54] on button "Send Shipment" at bounding box center [248, 57] width 59 height 14
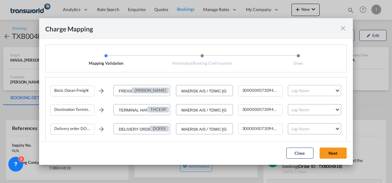
click at [299, 86] on md-select "Leg Name HANDLING ORIGIN VESSEL HANDLING DESTINATION OTHERS TL PICK UP CUSTOMS …" at bounding box center [314, 90] width 53 height 11
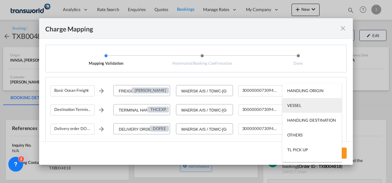
click at [299, 104] on div "VESSEL" at bounding box center [294, 106] width 14 height 6
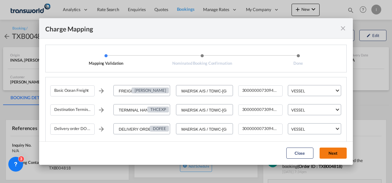
click at [340, 157] on button "Next" at bounding box center [333, 153] width 27 height 11
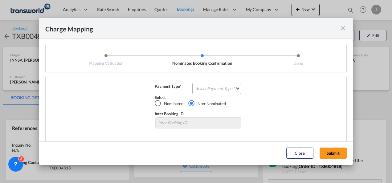
click at [224, 96] on div "Select" at bounding box center [198, 98] width 87 height 6
click at [224, 95] on div "Select" at bounding box center [198, 98] width 87 height 6
click at [221, 90] on md-select "Select Payment Type COLLECT PREPAID" at bounding box center [216, 88] width 49 height 11
click at [215, 92] on md-option "COLLECT" at bounding box center [216, 88] width 55 height 15
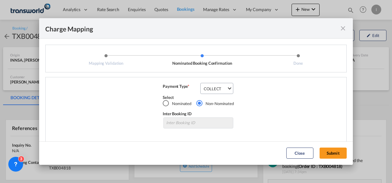
click at [328, 147] on md-dialog-actions "Close Submit" at bounding box center [196, 153] width 314 height 23
click at [328, 152] on button "Submit" at bounding box center [333, 153] width 27 height 11
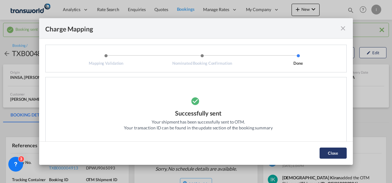
click at [322, 150] on button "Close" at bounding box center [333, 153] width 27 height 11
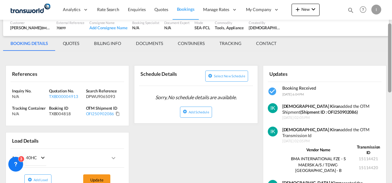
scroll to position [85, 0]
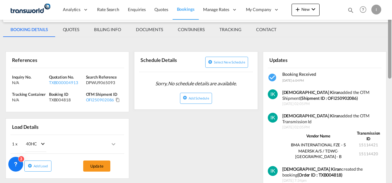
drag, startPoint x: 391, startPoint y: 47, endPoint x: 392, endPoint y: 80, distance: 32.4
click at [392, 80] on html "Analytics Reports Dashboard Rate Search Enquiries Quotes" at bounding box center [196, 91] width 392 height 183
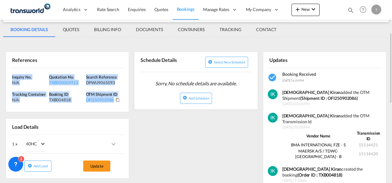
drag, startPoint x: 129, startPoint y: 104, endPoint x: 2, endPoint y: 75, distance: 129.4
click at [2, 75] on div "Booking sent to OTM successfully Booking / TXB004818 Booking Received Send To B…" at bounding box center [196, 156] width 392 height 445
copy div "Inquiry No. N/A Quotation No. TXB000004913 Search Reference DPWU9065093 Trackin…"
click at [157, 11] on span "Quotes" at bounding box center [161, 9] width 14 height 5
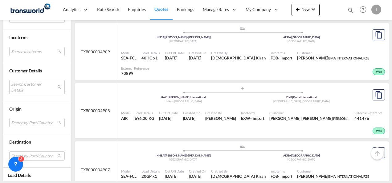
scroll to position [281, 0]
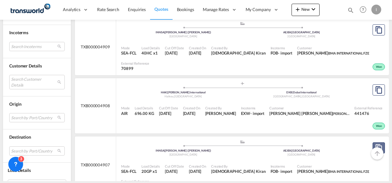
click at [375, 144] on md-icon "assets/icons/custom/copyQuote.svg" at bounding box center [378, 147] width 7 height 7
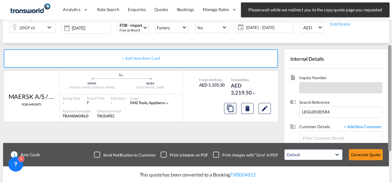
drag, startPoint x: 391, startPoint y: 85, endPoint x: 392, endPoint y: 134, distance: 49.3
click at [392, 134] on div at bounding box center [391, 88] width 1 height 181
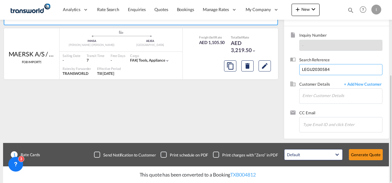
click at [302, 70] on input "LEGU2030584" at bounding box center [340, 69] width 83 height 11
paste input "DPWU2115211"
type input "DPWU2115211"
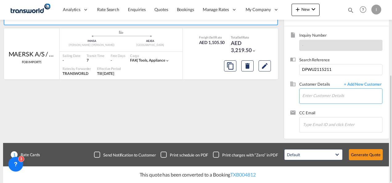
click at [318, 96] on input "Enter Customer Details" at bounding box center [342, 96] width 80 height 14
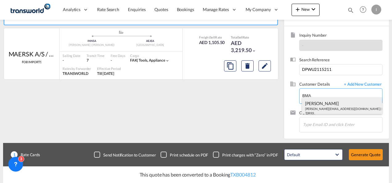
click at [319, 110] on div "[PERSON_NAME] [EMAIL_ADDRESS][DOMAIN_NAME] | BMA INTERNATIONAL FZE | 70899" at bounding box center [342, 107] width 80 height 21
type input "BMA INTERNATIONAL FZE, [PERSON_NAME], [PERSON_NAME][EMAIL_ADDRESS][DOMAIN_NAME]"
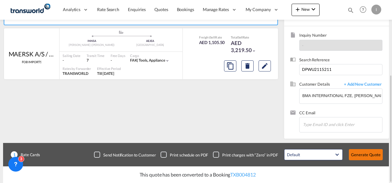
click at [372, 154] on button "Generate Quote" at bounding box center [366, 154] width 34 height 11
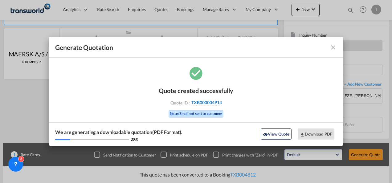
click at [210, 100] on span "TXB000004914" at bounding box center [206, 103] width 31 height 6
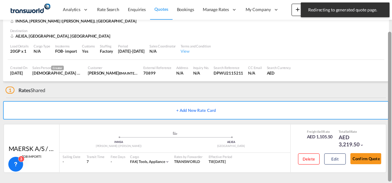
scroll to position [38, 0]
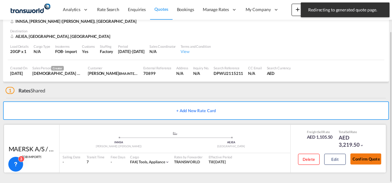
click at [373, 154] on button "Confirm Quote" at bounding box center [366, 159] width 31 height 11
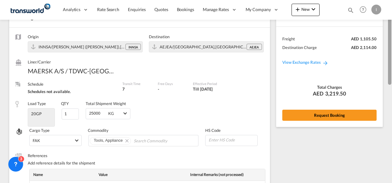
scroll to position [21, 0]
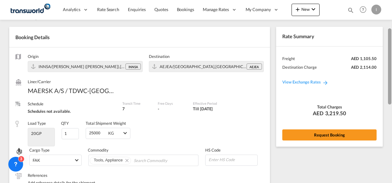
drag, startPoint x: 390, startPoint y: 143, endPoint x: 381, endPoint y: 47, distance: 96.0
click at [381, 47] on md-content "Analytics Reports Dashboard Rate Search Enquiries Quotes Bookings" at bounding box center [196, 91] width 392 height 183
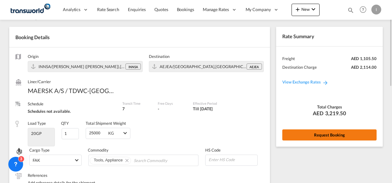
click at [339, 137] on button "Request Booking" at bounding box center [329, 134] width 94 height 11
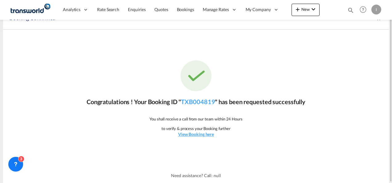
scroll to position [11, 0]
click at [193, 101] on link "TXB004819" at bounding box center [198, 101] width 34 height 7
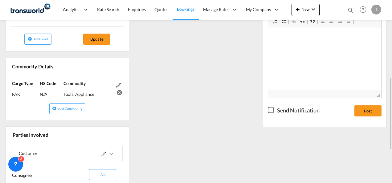
click at [225, 105] on div "References Inquiry No. N/A Quotation No. TXB000004914 Search Reference DPWU2115…" at bounding box center [196, 82] width 386 height 339
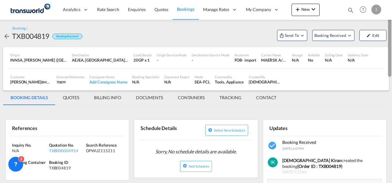
drag, startPoint x: 390, startPoint y: 107, endPoint x: 382, endPoint y: 29, distance: 78.7
click at [382, 29] on md-content "Analytics Reports Dashboard Rate Search Enquiries Quotes Bookings" at bounding box center [196, 91] width 392 height 183
click at [297, 38] on span "Send To" at bounding box center [291, 35] width 15 height 6
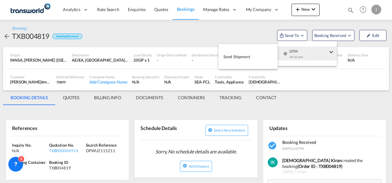
click at [298, 50] on span "OTM" at bounding box center [308, 50] width 38 height 6
click at [252, 54] on button "Send Shipment" at bounding box center [248, 57] width 59 height 14
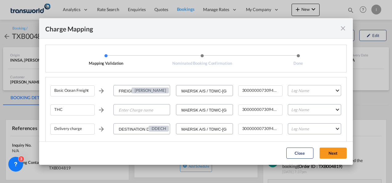
click at [300, 87] on md-select "Leg Name HANDLING ORIGIN VESSEL HANDLING DESTINATION OTHERS TL PICK UP CUSTOMS …" at bounding box center [314, 90] width 53 height 11
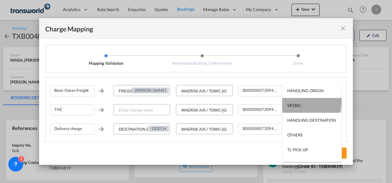
click at [299, 100] on md-option "VESSEL" at bounding box center [312, 105] width 60 height 15
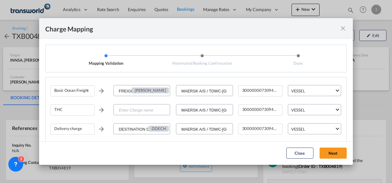
click at [346, 158] on div "Close Next" at bounding box center [316, 153] width 67 height 11
click at [336, 154] on button "Next" at bounding box center [333, 153] width 27 height 11
click at [334, 156] on button "Next" at bounding box center [333, 153] width 27 height 11
click at [344, 27] on md-icon "icon-close fg-AAA8AD cursor" at bounding box center [342, 28] width 7 height 7
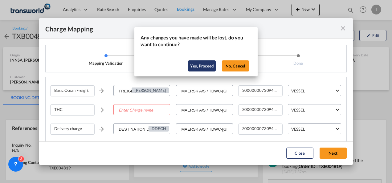
click at [210, 66] on button "Yes, Proceed" at bounding box center [202, 65] width 28 height 11
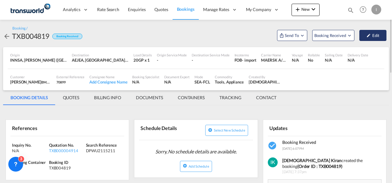
click at [363, 38] on button "Edit" at bounding box center [372, 35] width 27 height 11
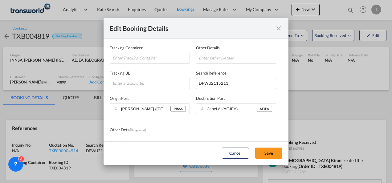
click at [281, 26] on md-icon "icon-close fg-AAA8AD mr-0 cursor" at bounding box center [278, 28] width 7 height 7
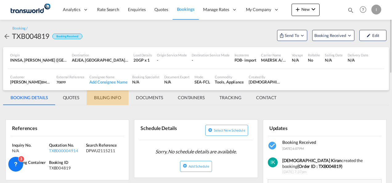
click at [113, 101] on md-tab-item "BILLING INFO" at bounding box center [108, 97] width 42 height 15
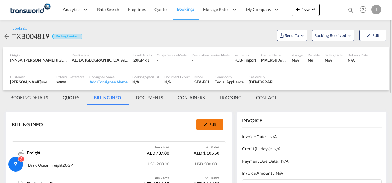
click at [214, 128] on button "Edit" at bounding box center [209, 124] width 27 height 11
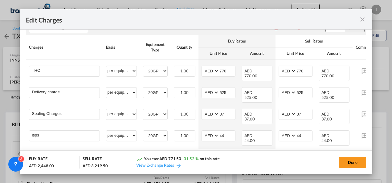
scroll to position [80, 0]
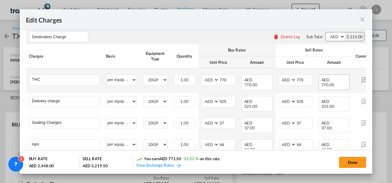
click at [346, 80] on div "AED 770.00" at bounding box center [334, 82] width 31 height 15
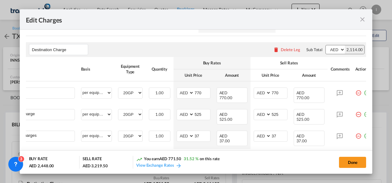
scroll to position [69, 0]
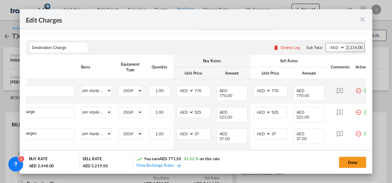
click at [358, 91] on md-icon "icon-minus-circle-outline red-400-fg" at bounding box center [358, 88] width 6 height 6
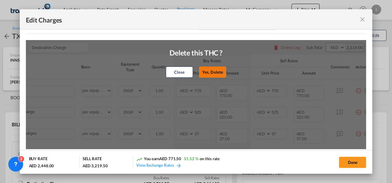
click at [210, 73] on button "Yes, Delete" at bounding box center [212, 72] width 27 height 11
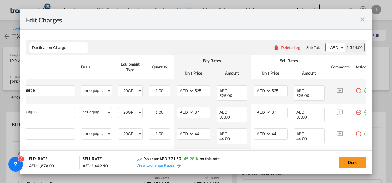
click at [356, 92] on md-icon "icon-minus-circle-outline red-400-fg" at bounding box center [358, 88] width 6 height 6
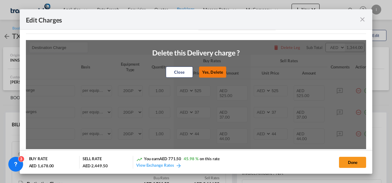
click at [206, 73] on button "Yes, Delete" at bounding box center [212, 72] width 27 height 11
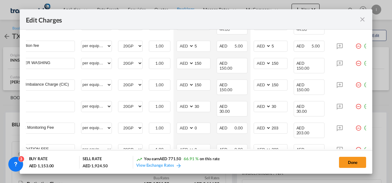
scroll to position [156, 0]
click at [357, 60] on td "Edit Charges ..." at bounding box center [362, 66] width 21 height 22
click at [357, 59] on md-icon "icon-minus-circle-outline red-400-fg" at bounding box center [358, 62] width 6 height 6
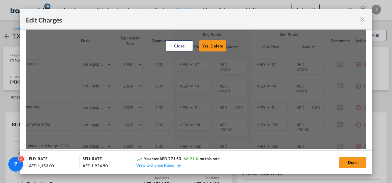
scroll to position [91, 0]
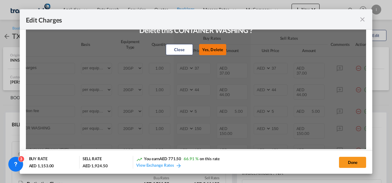
click at [210, 49] on button "Yes, Delete" at bounding box center [212, 49] width 27 height 11
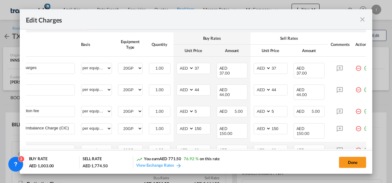
click at [357, 145] on md-icon "icon-minus-circle-outline red-400-fg" at bounding box center [358, 148] width 6 height 6
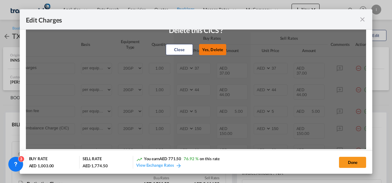
click at [215, 52] on button "Yes, Delete" at bounding box center [212, 49] width 27 height 11
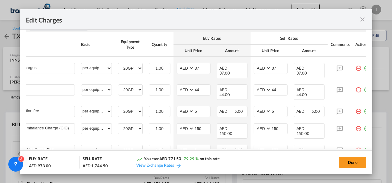
click at [350, 171] on md-dialog-actions "BUY RATE AED 973.00 SELL RATE AED 1,744.50 You earn AED 771.50 79.29 % on this …" at bounding box center [196, 161] width 353 height 23
click at [350, 165] on button "Done" at bounding box center [352, 162] width 27 height 11
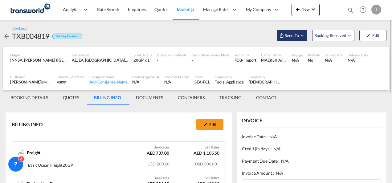
click at [294, 36] on span "Send To" at bounding box center [291, 35] width 15 height 6
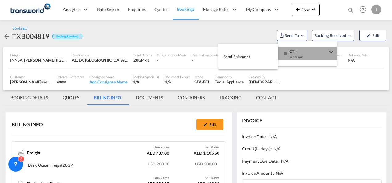
click at [297, 51] on span "OTM" at bounding box center [308, 50] width 38 height 6
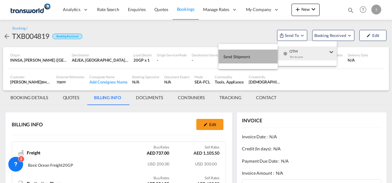
click at [265, 51] on button "Send Shipment" at bounding box center [248, 57] width 59 height 14
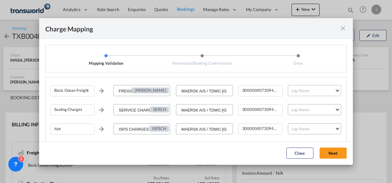
click at [290, 87] on md-select "Leg Name HANDLING ORIGIN VESSEL HANDLING DESTINATION OTHERS TL PICK UP CUSTOMS …" at bounding box center [314, 90] width 53 height 11
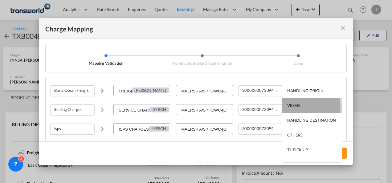
click at [294, 108] on div "VESSEL" at bounding box center [294, 106] width 14 height 6
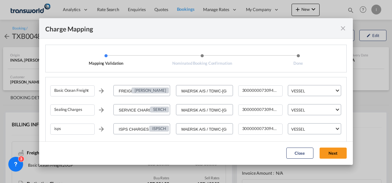
click at [323, 143] on md-dialog-actions "Close Next" at bounding box center [196, 153] width 314 height 23
click at [326, 150] on button "Next" at bounding box center [333, 153] width 27 height 11
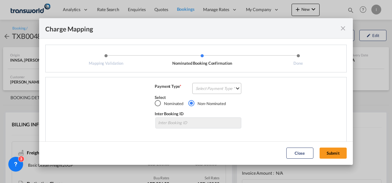
click at [231, 91] on md-select "Select Payment Type COLLECT PREPAID" at bounding box center [216, 88] width 49 height 11
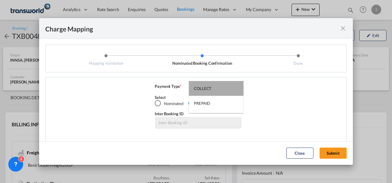
click at [231, 91] on md-option "COLLECT" at bounding box center [216, 88] width 55 height 15
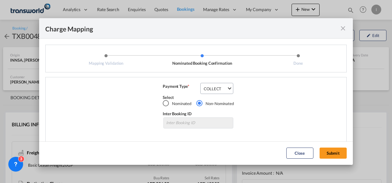
click at [339, 146] on md-dialog-actions "Close Submit" at bounding box center [196, 153] width 314 height 23
click at [335, 152] on button "Submit" at bounding box center [333, 153] width 27 height 11
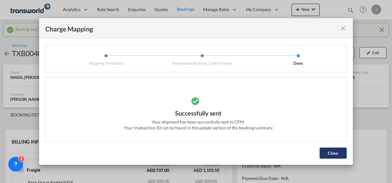
click at [336, 152] on button "Close" at bounding box center [333, 153] width 27 height 11
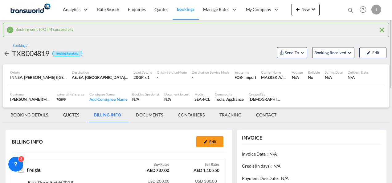
click at [26, 117] on md-tab-item "BOOKING DETAILS" at bounding box center [29, 115] width 52 height 15
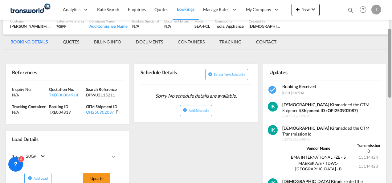
drag, startPoint x: 391, startPoint y: 61, endPoint x: 391, endPoint y: 89, distance: 28.4
click at [391, 89] on div at bounding box center [389, 63] width 3 height 69
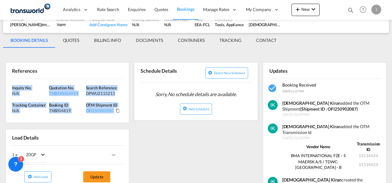
drag, startPoint x: 125, startPoint y: 112, endPoint x: -1, endPoint y: 86, distance: 129.0
click at [0, 86] on html "Analytics Reports Dashboard Rate Search Enquiries Quotes" at bounding box center [196, 91] width 392 height 183
copy div "Inquiry No. N/A Quotation No. TXB000004914 Search Reference DPWU2115211 Trackin…"
click at [302, 9] on span "New" at bounding box center [305, 9] width 23 height 5
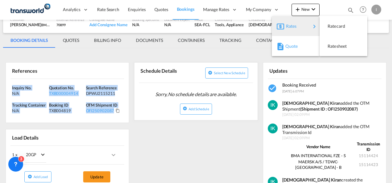
click at [292, 47] on span "Quote" at bounding box center [288, 46] width 7 height 12
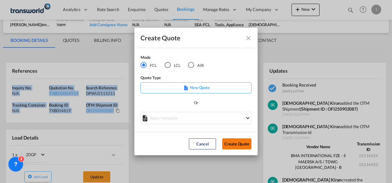
click at [240, 147] on button "Create Quote" at bounding box center [236, 143] width 29 height 11
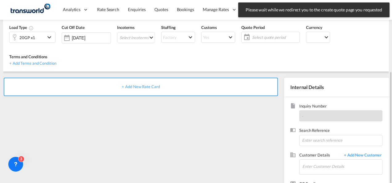
scroll to position [87, 0]
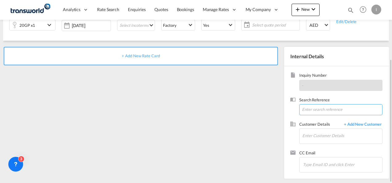
click at [310, 112] on input at bounding box center [340, 109] width 83 height 11
paste input "Inquiry No. N/A Quotation No. TXB000004914 Search Reference DPWU2115211 Trackin…"
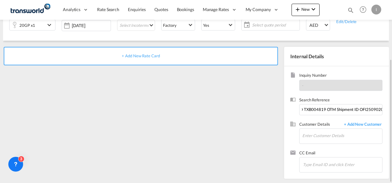
scroll to position [0, 0]
click at [315, 116] on div "Search Reference Inquiry No. N/A Quotation No. TXB000004914 Search Reference DP…" at bounding box center [336, 109] width 92 height 24
click at [314, 113] on input "Inquiry No. N/A Quotation No. TXB000004914 Search Reference DPWU2115211 Trackin…" at bounding box center [340, 109] width 83 height 11
paste input "TWI 2194"
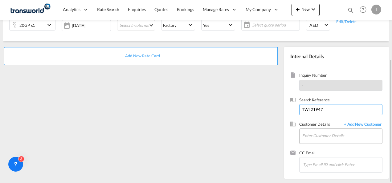
type input "TWI 21947"
click at [315, 136] on input "Enter Customer Details" at bounding box center [342, 136] width 80 height 14
type input "B"
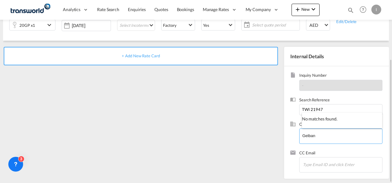
type input "Gelban"
click at [355, 122] on div "No matches found." at bounding box center [342, 117] width 80 height 9
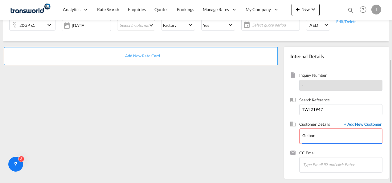
click at [355, 122] on span "+ Add New Customer" at bounding box center [362, 124] width 42 height 7
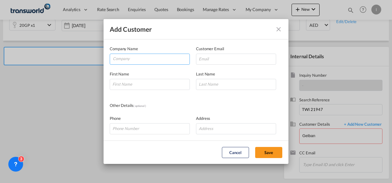
click at [127, 57] on input "Company" at bounding box center [151, 58] width 77 height 9
type input "G"
click at [148, 61] on input "Company" at bounding box center [151, 58] width 77 height 9
paste input "Galbenu Trade Limited Liability Company"
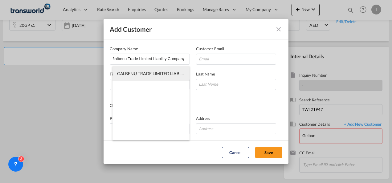
scroll to position [0, 1]
click at [148, 73] on span "GALBENU TRADE LIMITED LIABILITY COMPANY" at bounding box center [164, 73] width 95 height 5
type input "GALBENU TRADE LIMITED LIABILITY COMPANY"
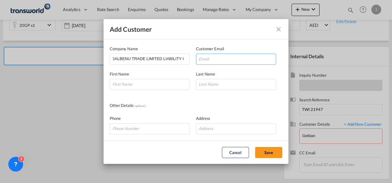
scroll to position [0, 0]
click at [203, 60] on input "Add Customer Company ..." at bounding box center [236, 59] width 80 height 11
click at [216, 55] on input "Add Customer Company ..." at bounding box center [236, 59] width 80 height 11
paste input "[DOMAIN_NAME][EMAIL_ADDRESS][DOMAIN_NAME]"
type input "[DOMAIN_NAME][EMAIL_ADDRESS][DOMAIN_NAME]"
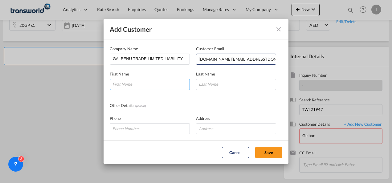
click at [161, 81] on input "Add Customer Company ..." at bounding box center [150, 84] width 80 height 11
type input "Patrea"
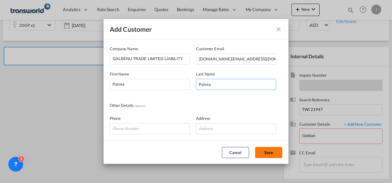
type input "Patrea"
click at [270, 153] on button "Save" at bounding box center [268, 152] width 27 height 11
type input "GALBENU TRADE LIMITED LIABILITY COMPANY, [PERSON_NAME], [DOMAIN_NAME][EMAIL_ADD…"
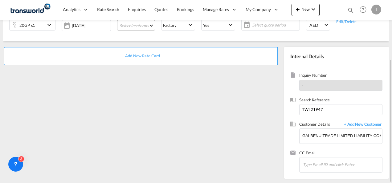
click at [141, 25] on md-select "Select Incoterms CIF - export Cost,Insurance and Freight DPU - import Delivery …" at bounding box center [136, 25] width 38 height 11
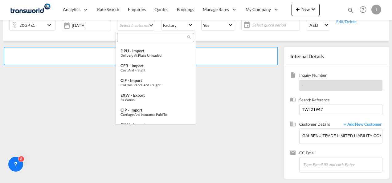
click at [131, 38] on input "search" at bounding box center [153, 38] width 68 height 6
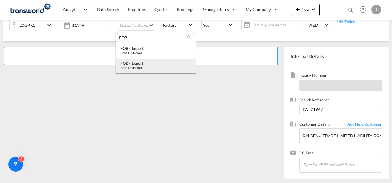
type input "FOB"
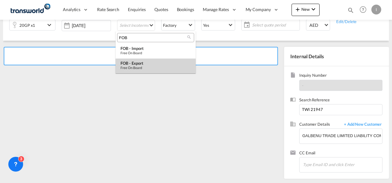
click at [137, 65] on div "FOB - export" at bounding box center [156, 63] width 70 height 5
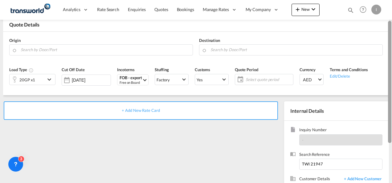
scroll to position [27, 0]
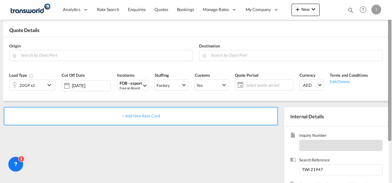
drag, startPoint x: 391, startPoint y: 71, endPoint x: 387, endPoint y: 31, distance: 40.3
click at [387, 31] on md-content "Analytics Reports Dashboard Rate Search Enquiries Quotes Bookings" at bounding box center [196, 91] width 392 height 183
click at [100, 56] on input "Search by Door/Port" at bounding box center [105, 55] width 169 height 11
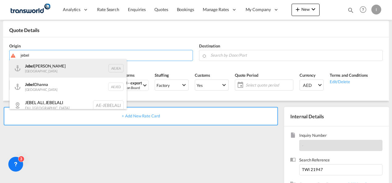
click at [64, 66] on div "[GEOGRAPHIC_DATA] AEJEA" at bounding box center [68, 68] width 117 height 18
type input "[GEOGRAPHIC_DATA], [GEOGRAPHIC_DATA]"
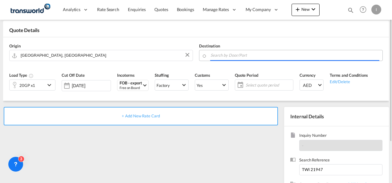
click at [237, 52] on input "Search by Door/Port" at bounding box center [295, 55] width 169 height 11
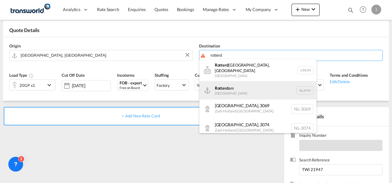
click at [236, 85] on div "Rotterd am [GEOGRAPHIC_DATA] NLRTM" at bounding box center [257, 90] width 117 height 18
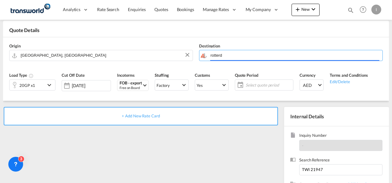
type input "[GEOGRAPHIC_DATA], NLRTM"
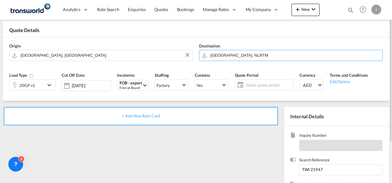
click at [36, 82] on div "20GP x1" at bounding box center [28, 85] width 36 height 10
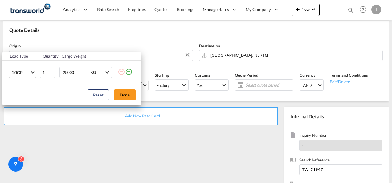
click at [28, 72] on span "20GP" at bounding box center [21, 73] width 18 height 6
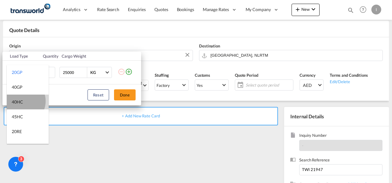
click at [22, 101] on div "40HC" at bounding box center [17, 102] width 11 height 6
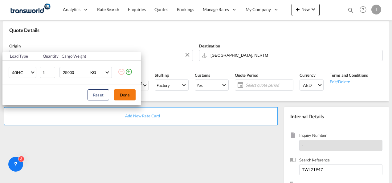
click at [132, 97] on button "Done" at bounding box center [125, 94] width 22 height 11
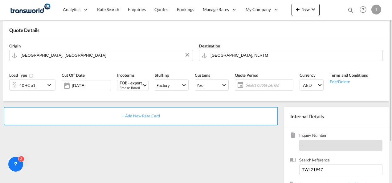
click at [141, 116] on span "+ Add New Rate Card" at bounding box center [141, 115] width 38 height 5
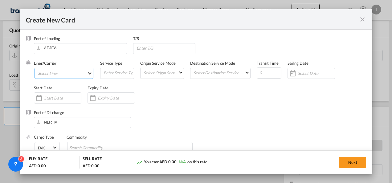
click at [68, 76] on md-select "Select Liner 2HM LOGISTICS D.O.O. / TDWC-CAPODISTRI 2HM LOGISTICS D.O.O. / TDWC…" at bounding box center [64, 73] width 59 height 11
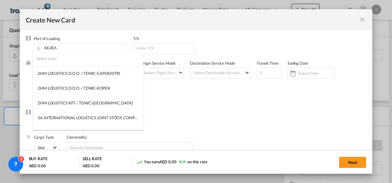
click at [57, 64] on input "search" at bounding box center [90, 58] width 108 height 15
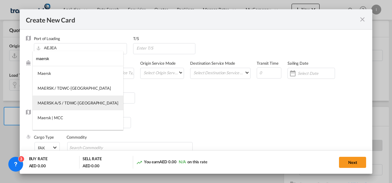
type input "maersk"
click at [71, 101] on div "MAERSK A/S / TDWC-[GEOGRAPHIC_DATA]" at bounding box center [78, 103] width 81 height 6
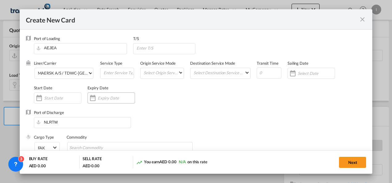
click at [120, 96] on input "Create New Card ..." at bounding box center [116, 98] width 37 height 5
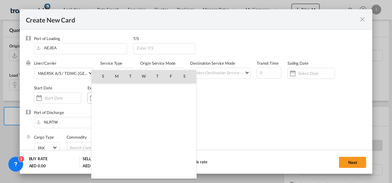
scroll to position [142809, 0]
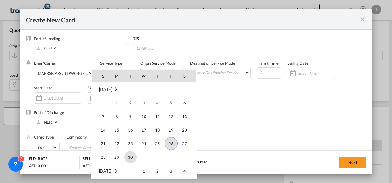
click at [130, 158] on span "30" at bounding box center [130, 157] width 12 height 12
type input "[DATE]"
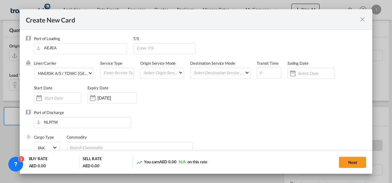
click at [222, 128] on div "Port of Discharge NLRTM" at bounding box center [196, 122] width 341 height 25
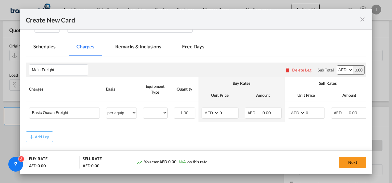
scroll to position [84, 0]
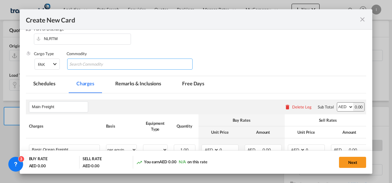
click at [141, 62] on md-chips-wrap "Chips container with autocompletion. Enter the text area, type text to search, …" at bounding box center [130, 64] width 126 height 11
type input "General Cargo"
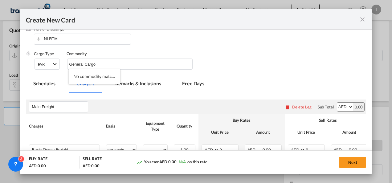
click at [240, 61] on div "Cargo Type FAK FAK GCR GDSM General Cargo Hazardous Cargo Ambient Foodstuff Chi…" at bounding box center [200, 63] width 333 height 25
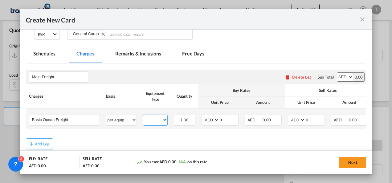
click at [152, 118] on select "40HC" at bounding box center [155, 120] width 24 height 8
select select "40HC"
click at [143, 116] on select "40HC" at bounding box center [155, 120] width 24 height 8
click at [205, 121] on select "AED AFN ALL AMD ANG AOA ARS AUD AWG AZN BAM BBD BDT BGN BHD BIF BMD BND BOB BRL…" at bounding box center [211, 120] width 16 height 8
select select "string:USD"
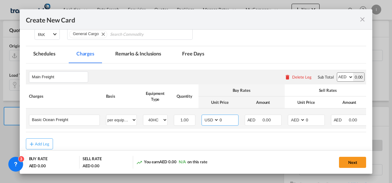
click at [203, 116] on select "AED AFN ALL AMD ANG AOA ARS AUD AWG AZN BAM BBD BDT BGN BHD BIF BMD BND BOB BRL…" at bounding box center [211, 120] width 16 height 8
click at [222, 118] on input "0" at bounding box center [228, 119] width 19 height 9
type input "2500"
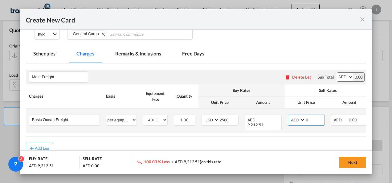
click at [293, 123] on select "AED AFN ALL AMD ANG AOA ARS AUD AWG AZN BAM BBD BDT BGN BHD BIF BMD BND BOB BRL…" at bounding box center [297, 120] width 16 height 8
select select "string:USD"
click at [322, 118] on input "0" at bounding box center [315, 119] width 19 height 9
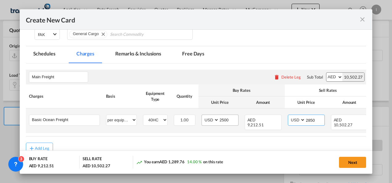
type input "2850"
click at [223, 117] on input "2500" at bounding box center [228, 119] width 19 height 9
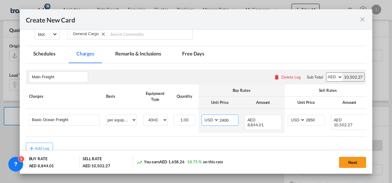
type input "2400"
click at [225, 144] on div "Add Leg" at bounding box center [196, 148] width 341 height 11
click at [355, 161] on button "Next" at bounding box center [352, 162] width 27 height 11
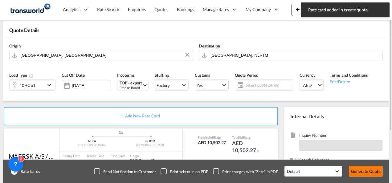
click at [367, 173] on button "Generate Quote" at bounding box center [366, 171] width 34 height 11
click at [265, 88] on span "Select quote period" at bounding box center [269, 85] width 47 height 9
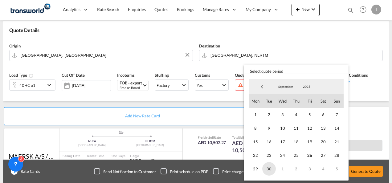
click at [265, 171] on span "30" at bounding box center [269, 169] width 14 height 14
click at [359, 166] on md-backdrop at bounding box center [196, 91] width 392 height 183
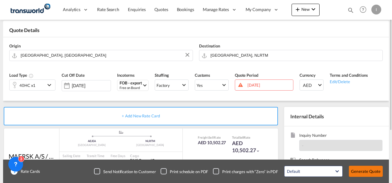
click at [359, 171] on button "Generate Quote" at bounding box center [366, 171] width 34 height 11
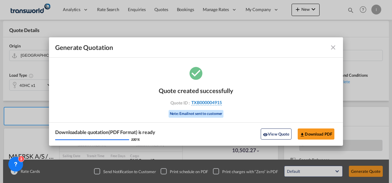
click at [211, 102] on span "TXB000004915" at bounding box center [206, 103] width 31 height 6
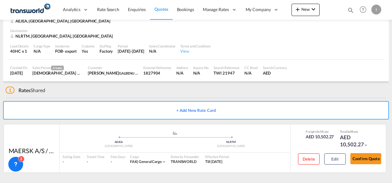
scroll to position [38, 0]
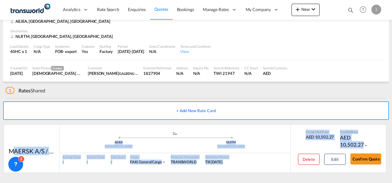
drag, startPoint x: 392, startPoint y: 166, endPoint x: 392, endPoint y: 110, distance: 56.4
click at [392, 110] on html "Analytics Reports Dashboard Rate Search Enquiries Quotes" at bounding box center [196, 91] width 392 height 183
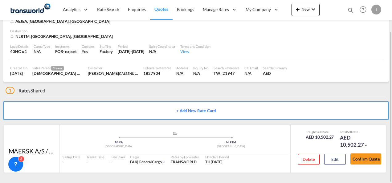
drag, startPoint x: 392, startPoint y: 110, endPoint x: 353, endPoint y: 101, distance: 40.5
click at [353, 101] on div "+ Add New Rate Card" at bounding box center [196, 109] width 386 height 23
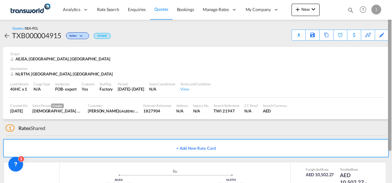
drag, startPoint x: 390, startPoint y: 110, endPoint x: 392, endPoint y: 52, distance: 58.3
click at [392, 52] on html "Analytics Reports Dashboard Rate Search Enquiries Quotes" at bounding box center [196, 91] width 392 height 183
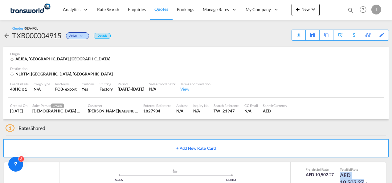
drag, startPoint x: 392, startPoint y: 124, endPoint x: 393, endPoint y: 165, distance: 41.6
click at [392, 165] on html "Analytics Reports Dashboard Rate Search Enquiries Quotes" at bounding box center [196, 91] width 392 height 183
drag, startPoint x: 393, startPoint y: 165, endPoint x: 379, endPoint y: 86, distance: 80.1
click at [379, 86] on div "Load Details 40HC x 1 Cargo Type N/A Incoterms FOB - export Customs Yes Stuffin…" at bounding box center [196, 87] width 377 height 21
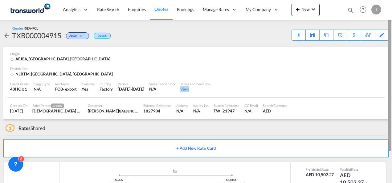
scroll to position [38, 0]
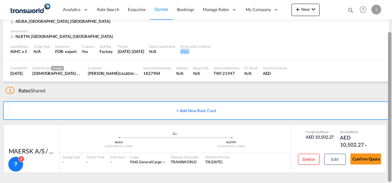
drag, startPoint x: 379, startPoint y: 86, endPoint x: 393, endPoint y: 175, distance: 89.9
click at [392, 175] on html "Analytics Reports Dashboard Rate Search Enquiries Quotes" at bounding box center [196, 91] width 392 height 183
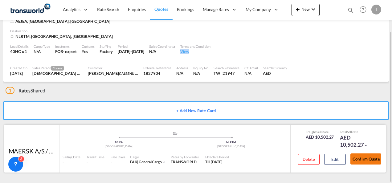
click at [361, 158] on button "Confirm Quote" at bounding box center [366, 159] width 31 height 11
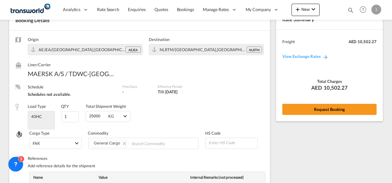
scroll to position [250, 0]
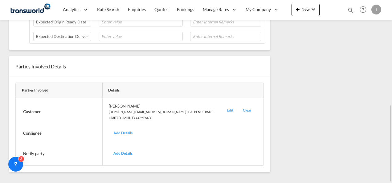
drag, startPoint x: 392, startPoint y: 147, endPoint x: 389, endPoint y: 55, distance: 92.2
click at [389, 55] on md-content "Analytics Reports Dashboard Rate Search Enquiries Quotes Bookings" at bounding box center [196, 91] width 392 height 183
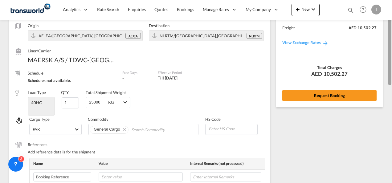
scroll to position [28, 0]
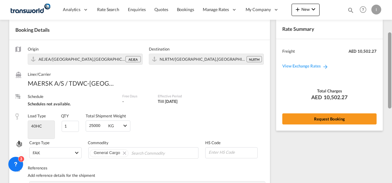
drag, startPoint x: 389, startPoint y: 135, endPoint x: 390, endPoint y: 43, distance: 92.5
click at [390, 43] on div at bounding box center [389, 70] width 3 height 76
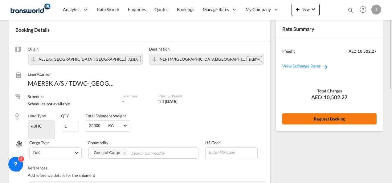
click at [327, 118] on button "Request Booking" at bounding box center [329, 118] width 94 height 11
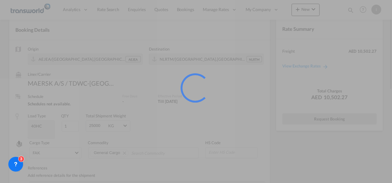
scroll to position [11, 0]
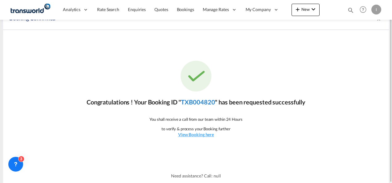
click at [205, 102] on link "TXB004820" at bounding box center [198, 101] width 34 height 7
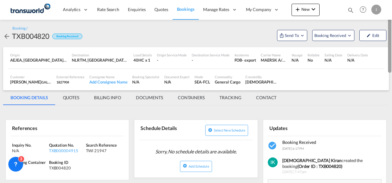
drag, startPoint x: 388, startPoint y: 126, endPoint x: 379, endPoint y: 43, distance: 83.8
click at [379, 43] on md-content "Analytics Reports Dashboard Rate Search Enquiries Quotes Bookings" at bounding box center [196, 91] width 392 height 183
click at [289, 33] on span "Send To" at bounding box center [291, 35] width 15 height 6
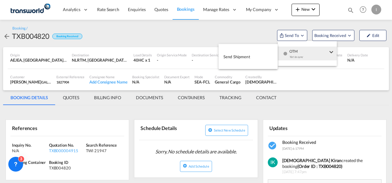
click at [296, 52] on div "Yet to sync" at bounding box center [308, 58] width 38 height 13
click at [291, 53] on div "Yet to sync" at bounding box center [308, 58] width 38 height 13
click at [275, 56] on button "Send Shipment" at bounding box center [248, 57] width 59 height 14
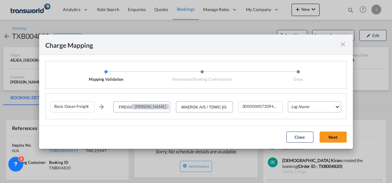
click at [314, 107] on md-select "Leg Name HANDLING ORIGIN VESSEL HANDLING DESTINATION OTHERS TL PICK UP CUSTOMS …" at bounding box center [314, 106] width 53 height 11
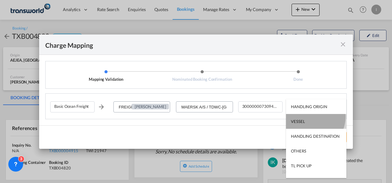
click at [310, 117] on md-option "VESSEL" at bounding box center [316, 121] width 60 height 15
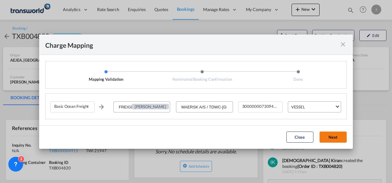
click at [331, 139] on button "Next" at bounding box center [333, 137] width 27 height 11
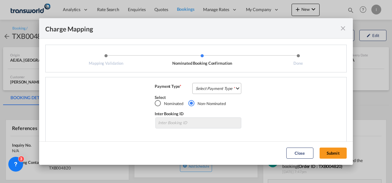
click at [215, 90] on md-select "Select Payment Type COLLECT PREPAID" at bounding box center [216, 88] width 49 height 11
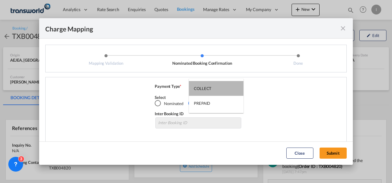
click at [215, 90] on md-option "COLLECT" at bounding box center [216, 88] width 55 height 15
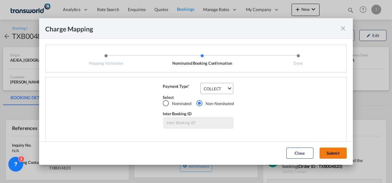
click at [334, 152] on button "Submit" at bounding box center [333, 153] width 27 height 11
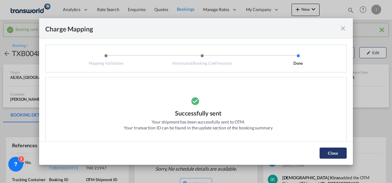
click at [331, 152] on button "Close" at bounding box center [333, 153] width 27 height 11
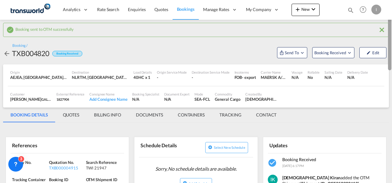
drag, startPoint x: 392, startPoint y: 47, endPoint x: 391, endPoint y: 75, distance: 28.1
click at [391, 75] on div at bounding box center [391, 91] width 1 height 181
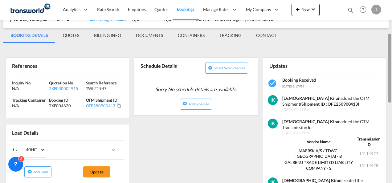
scroll to position [70, 0]
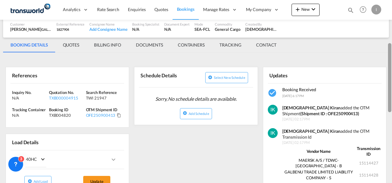
drag, startPoint x: 391, startPoint y: 101, endPoint x: 385, endPoint y: 58, distance: 43.0
click at [385, 58] on md-content "Analytics Reports Dashboard Rate Search Enquiries Quotes Bookings" at bounding box center [196, 91] width 392 height 183
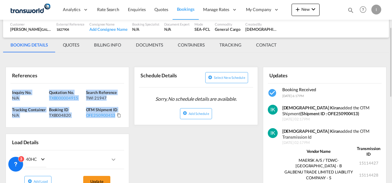
drag, startPoint x: 126, startPoint y: 118, endPoint x: 4, endPoint y: 88, distance: 125.9
copy div "Inquiry No. N/A Quotation No. TXB000004915 Search Reference TWI 21947 Tracking …"
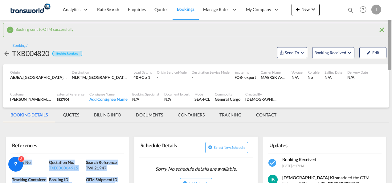
drag, startPoint x: 391, startPoint y: 79, endPoint x: 393, endPoint y: -5, distance: 83.6
click at [392, 0] on html "Analytics Reports Dashboard Rate Search Enquiries Quotes" at bounding box center [196, 91] width 392 height 183
click at [154, 13] on link "Quotes" at bounding box center [161, 10] width 22 height 20
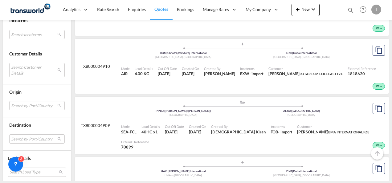
scroll to position [332, 0]
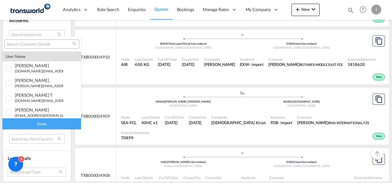
click at [13, 45] on input "search" at bounding box center [39, 45] width 66 height 6
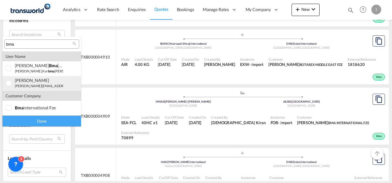
type input "bma"
click at [27, 80] on div "[PERSON_NAME]" at bounding box center [39, 80] width 48 height 5
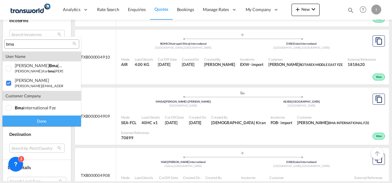
click at [33, 123] on div "Done" at bounding box center [41, 121] width 79 height 11
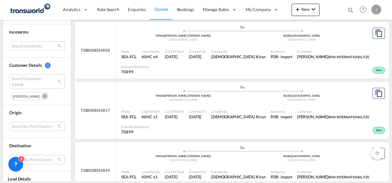
scroll to position [304, 0]
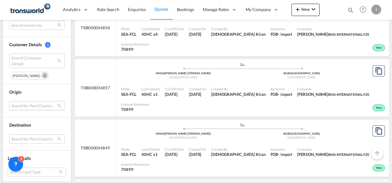
click at [44, 101] on md-select "Search by Port/Country JPNIC nichinan japan AEAMF mussafah united arab emirates…" at bounding box center [36, 105] width 55 height 9
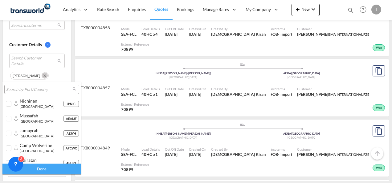
click at [31, 90] on input "search" at bounding box center [39, 90] width 66 height 6
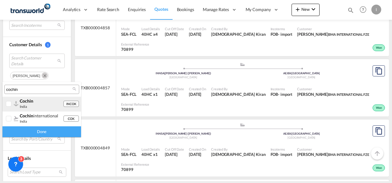
type input "cochin"
click at [31, 99] on span "cochin" at bounding box center [27, 100] width 14 height 5
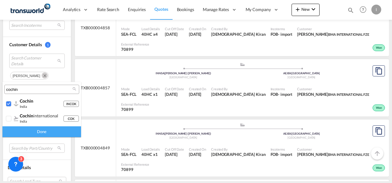
click at [40, 134] on div "Done" at bounding box center [41, 131] width 79 height 11
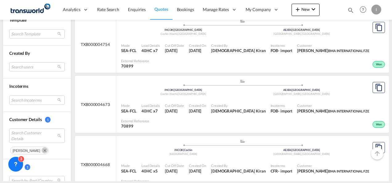
scroll to position [244, 0]
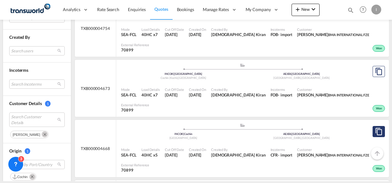
click at [375, 128] on md-icon "assets/icons/custom/copyQuote.svg" at bounding box center [378, 131] width 7 height 7
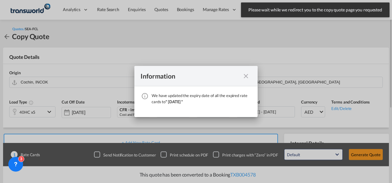
click at [246, 75] on md-icon "icon-close fg-AAA8AD cursor" at bounding box center [245, 75] width 7 height 7
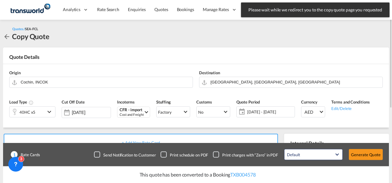
click at [38, 113] on div "40HC x5" at bounding box center [28, 112] width 36 height 10
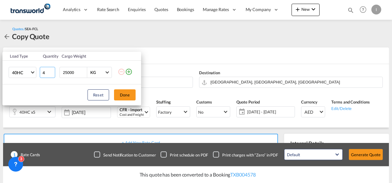
click at [52, 74] on input "4" at bounding box center [47, 72] width 15 height 11
type input "3"
click at [52, 74] on input "3" at bounding box center [47, 72] width 15 height 11
click at [119, 93] on button "Done" at bounding box center [125, 94] width 22 height 11
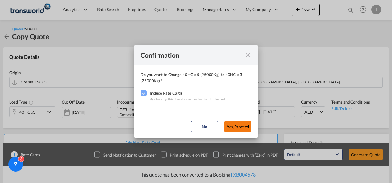
click at [229, 123] on button "Yes,Proceed" at bounding box center [237, 126] width 27 height 11
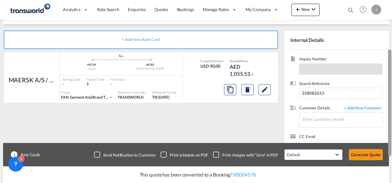
drag, startPoint x: 390, startPoint y: 70, endPoint x: 393, endPoint y: 132, distance: 62.1
click at [392, 132] on html "Analytics Reports Dashboard Rate Search Enquiries Quotes" at bounding box center [196, 91] width 392 height 183
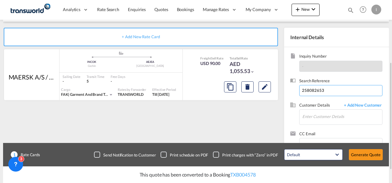
click at [307, 90] on input "258082653" at bounding box center [340, 90] width 83 height 11
paste input "9447631"
type input "259447631"
click at [311, 131] on span "CC Email" at bounding box center [340, 134] width 83 height 7
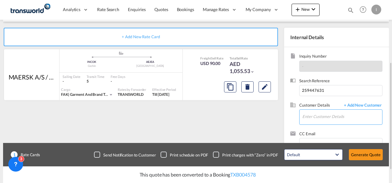
click at [306, 116] on input "Enter Customer Details" at bounding box center [342, 117] width 80 height 14
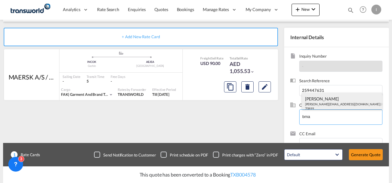
click at [316, 98] on div "[PERSON_NAME] [EMAIL_ADDRESS][DOMAIN_NAME] | BMA INTERNATIONAL FZE | 70899" at bounding box center [342, 103] width 80 height 21
type input "BMA INTERNATIONAL FZE, [PERSON_NAME], [PERSON_NAME][EMAIL_ADDRESS][DOMAIN_NAME]"
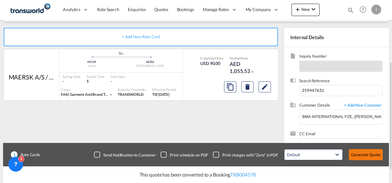
click at [369, 155] on button "Generate Quote" at bounding box center [366, 154] width 34 height 11
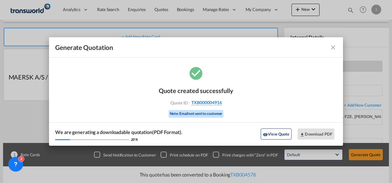
click at [218, 102] on span "TXB000004916" at bounding box center [206, 103] width 31 height 6
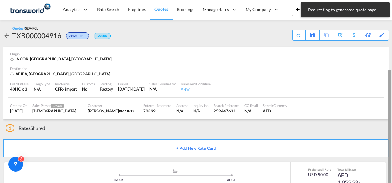
scroll to position [38, 0]
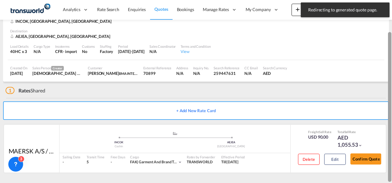
drag, startPoint x: 388, startPoint y: 125, endPoint x: 388, endPoint y: 149, distance: 24.0
click at [388, 149] on div at bounding box center [389, 107] width 3 height 150
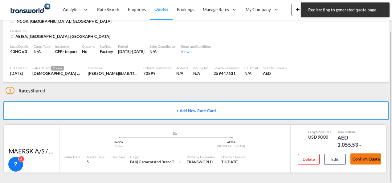
click at [369, 160] on button "Confirm Quote" at bounding box center [366, 159] width 31 height 11
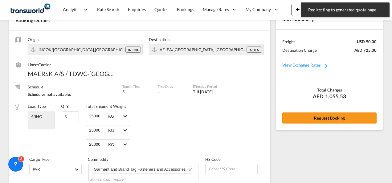
scroll to position [282, 0]
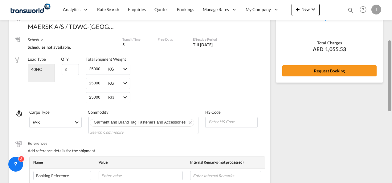
drag, startPoint x: 390, startPoint y: 148, endPoint x: 382, endPoint y: 72, distance: 76.8
click at [382, 72] on md-content "Analytics Reports Dashboard Rate Search Enquiries Quotes Bookings" at bounding box center [196, 91] width 392 height 183
click at [332, 78] on div "Rate Summary Freight USD 90.00 Destination Charge AED 725.00 View Exchange Rate…" at bounding box center [329, 23] width 107 height 120
click at [330, 76] on div "Rate Summary Freight USD 90.00 Destination Charge AED 725.00 View Exchange Rate…" at bounding box center [329, 23] width 107 height 120
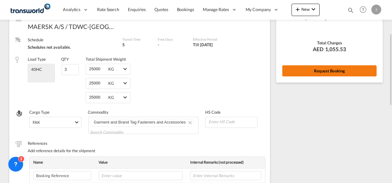
click at [327, 73] on button "Request Booking" at bounding box center [329, 70] width 94 height 11
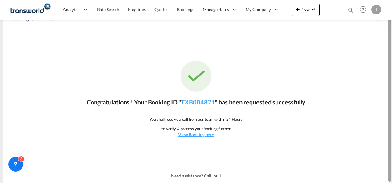
scroll to position [0, 0]
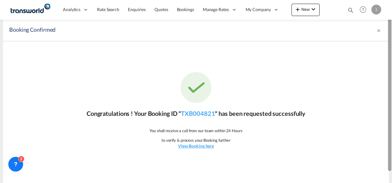
drag, startPoint x: 390, startPoint y: 114, endPoint x: 386, endPoint y: 96, distance: 17.6
click at [386, 96] on md-content "Analytics Reports Dashboard Rate Search Enquiries Quotes Bookings" at bounding box center [196, 91] width 392 height 183
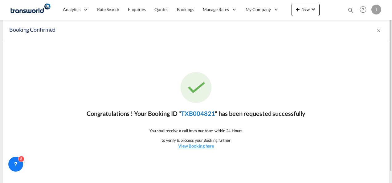
click at [202, 116] on link "TXB004821" at bounding box center [198, 113] width 34 height 7
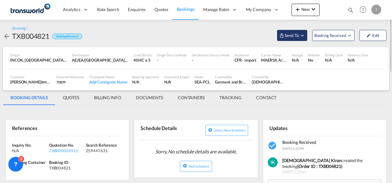
click at [290, 33] on span "Send To" at bounding box center [291, 35] width 15 height 6
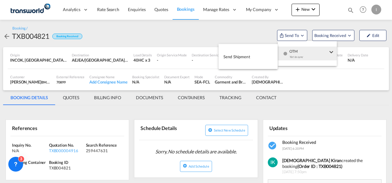
click at [259, 54] on button "Send Shipment" at bounding box center [248, 57] width 59 height 14
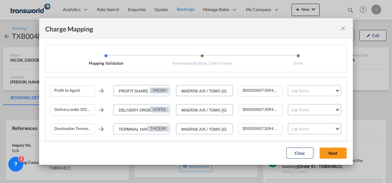
click at [305, 86] on md-select "Leg Name HANDLING ORIGIN VESSEL HANDLING DESTINATION OTHERS TL PICK UP CUSTOMS …" at bounding box center [314, 90] width 53 height 11
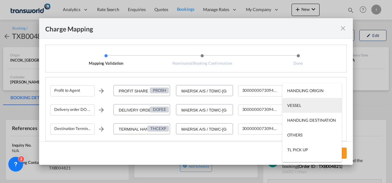
click at [303, 107] on md-option "VESSEL" at bounding box center [312, 105] width 60 height 15
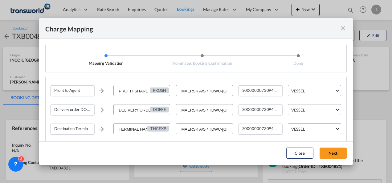
click at [337, 147] on md-dialog-actions "Close Next" at bounding box center [196, 153] width 314 height 23
click at [333, 154] on button "Next" at bounding box center [333, 153] width 27 height 11
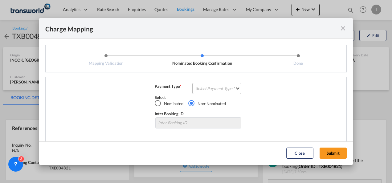
click at [224, 90] on md-select "Select Payment Type COLLECT PREPAID" at bounding box center [216, 88] width 49 height 11
click at [224, 90] on md-option "COLLECT" at bounding box center [216, 88] width 55 height 15
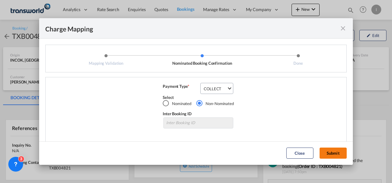
click at [331, 153] on button "Submit" at bounding box center [333, 153] width 27 height 11
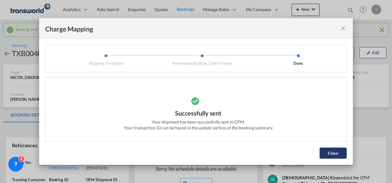
click at [331, 153] on button "Close" at bounding box center [333, 153] width 27 height 11
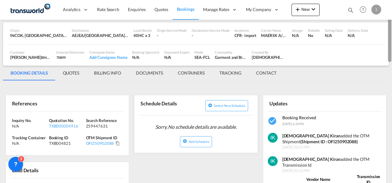
scroll to position [45, 0]
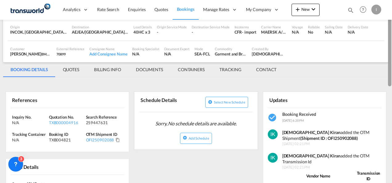
drag, startPoint x: 389, startPoint y: 64, endPoint x: 390, endPoint y: 80, distance: 17.0
click at [390, 80] on div at bounding box center [389, 52] width 3 height 68
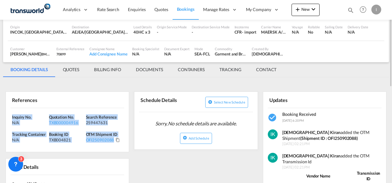
drag, startPoint x: 113, startPoint y: 141, endPoint x: 5, endPoint y: 115, distance: 110.7
copy div "Inquiry No. N/A Quotation No. TXB000004916 Search Reference 259447631 Tracking …"
